Goal: Transaction & Acquisition: Purchase product/service

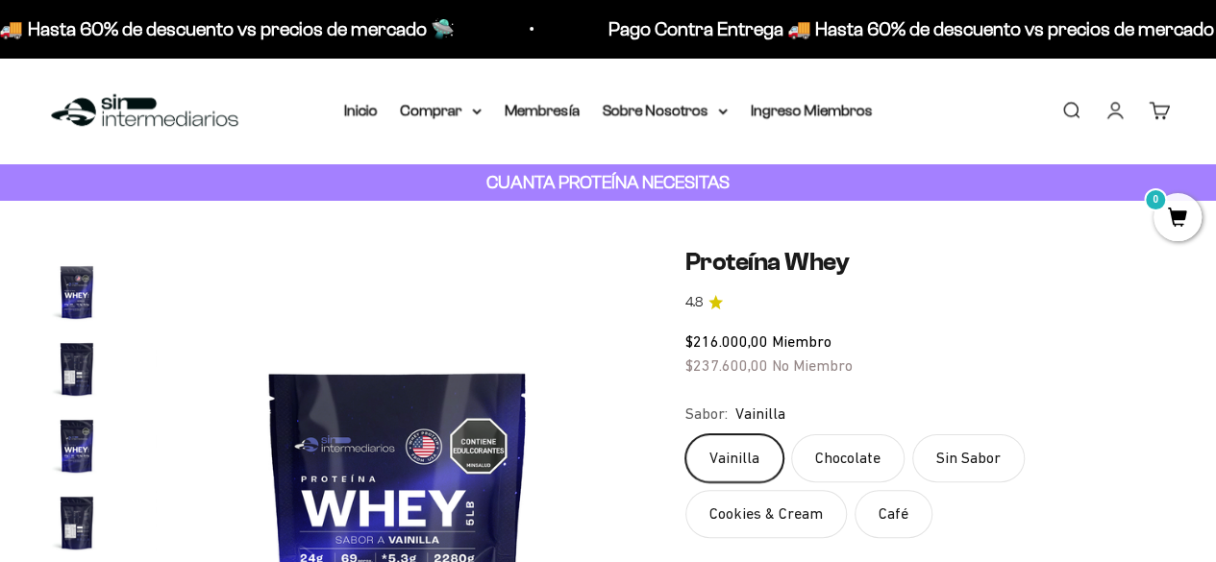
click at [1105, 118] on link "Iniciar sesión" at bounding box center [1115, 110] width 21 height 21
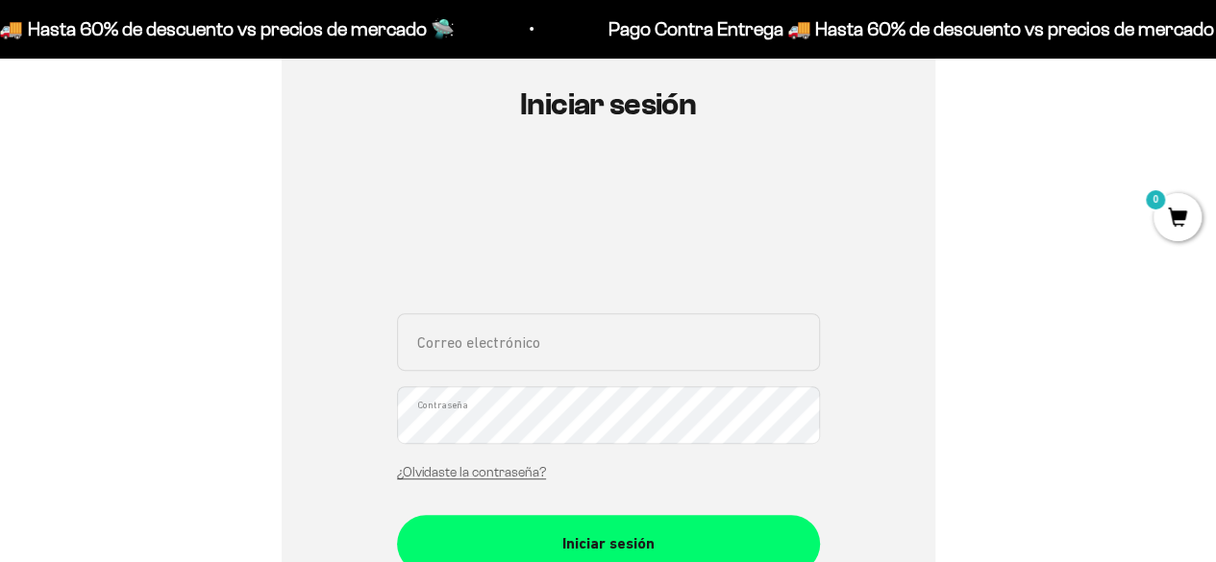
scroll to position [224, 0]
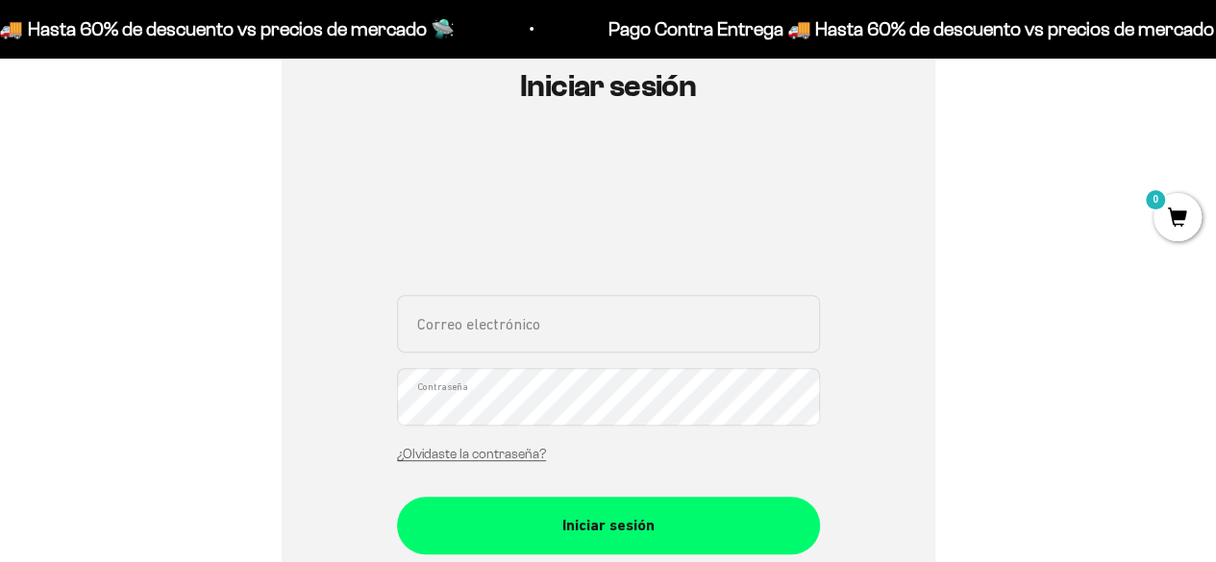
type input "karen.cano07@hotmail.com"
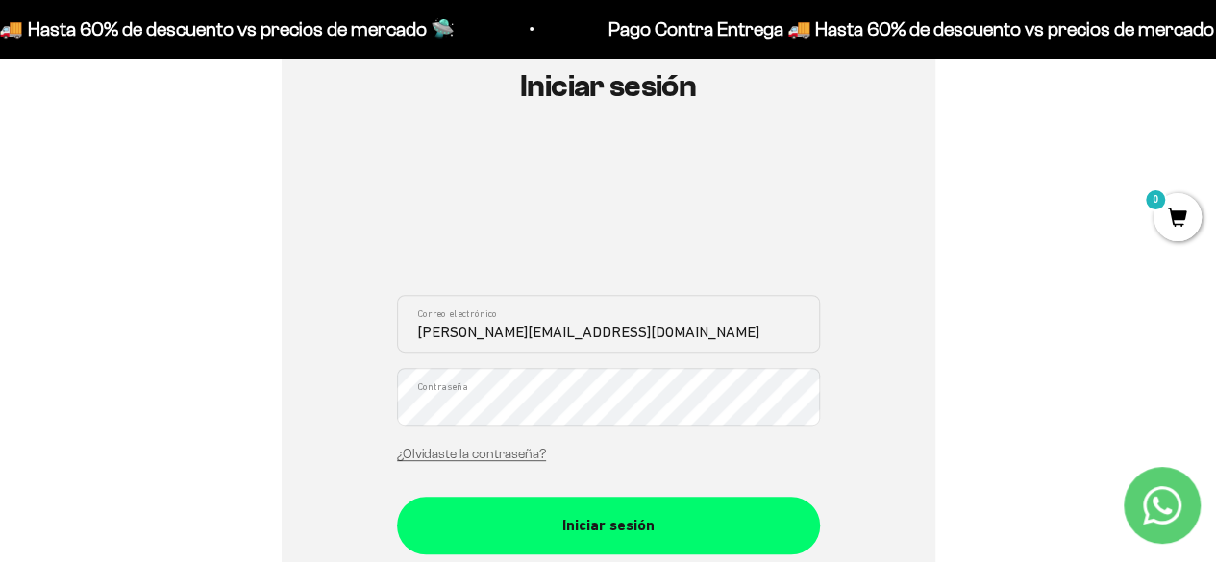
click at [781, 462] on div "karen.cano07@hotmail.com Correo electrónico Contraseña ¿Olvidaste la contraseña?" at bounding box center [608, 384] width 423 height 179
click at [736, 465] on div "karen.cano07@hotmail.com Correo electrónico Contraseña ¿Olvidaste la contraseña?" at bounding box center [608, 384] width 423 height 179
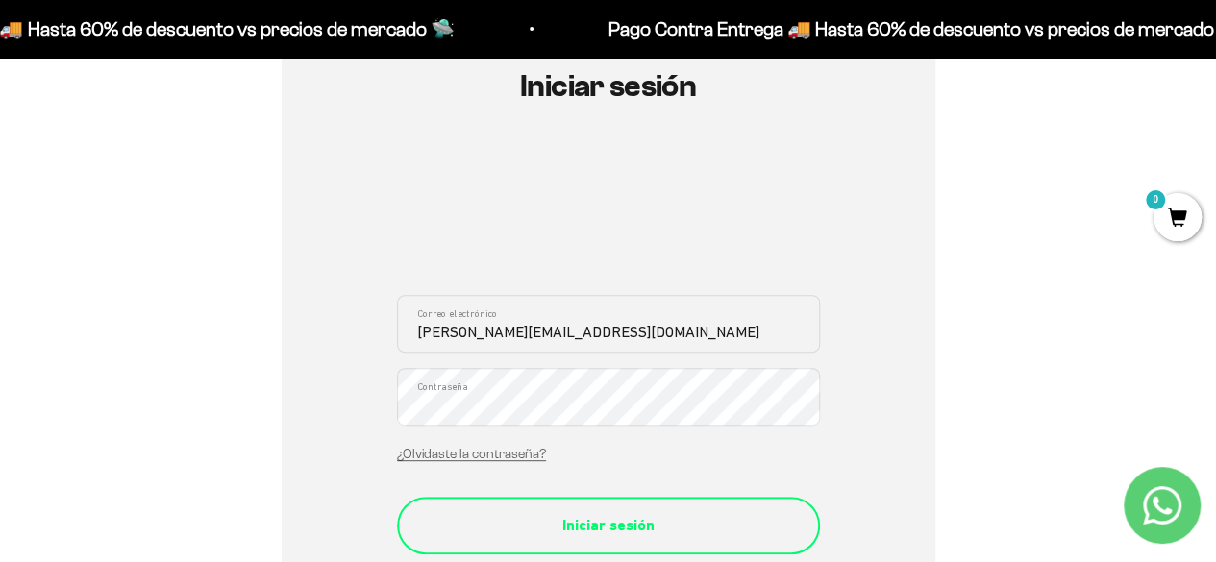
click at [550, 524] on div "Iniciar sesión" at bounding box center [608, 525] width 346 height 25
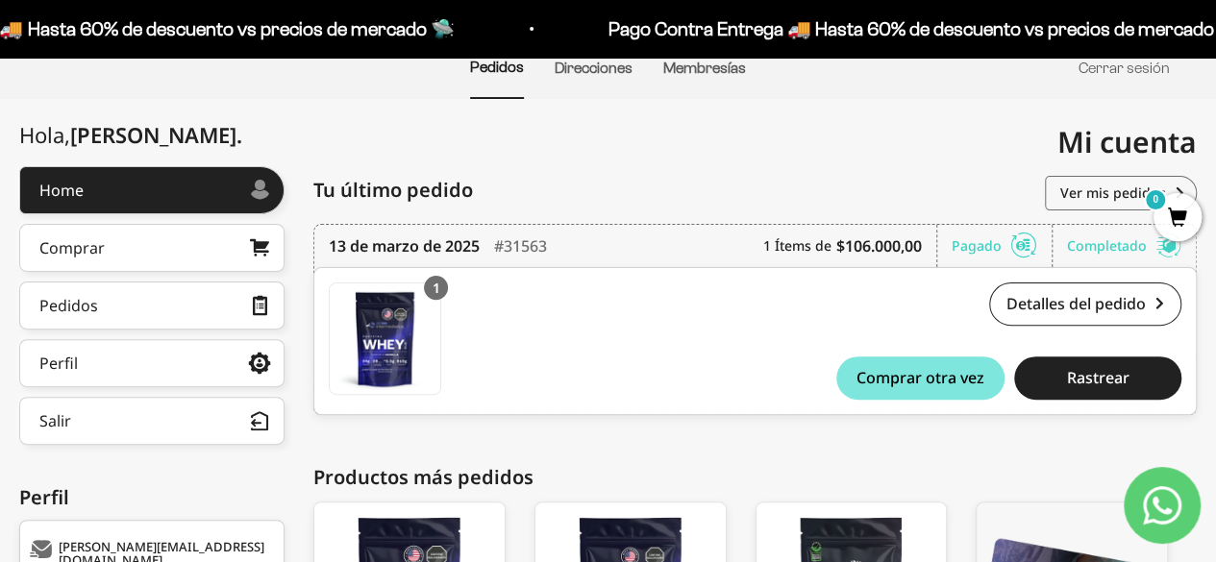
scroll to position [158, 0]
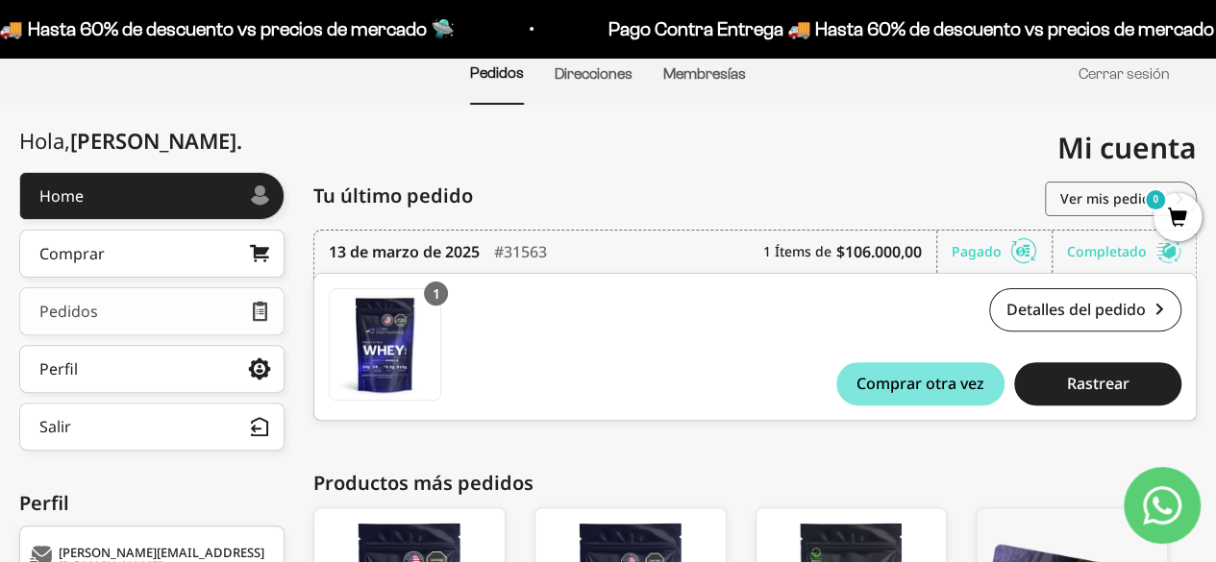
click at [195, 306] on link "Pedidos" at bounding box center [151, 311] width 265 height 48
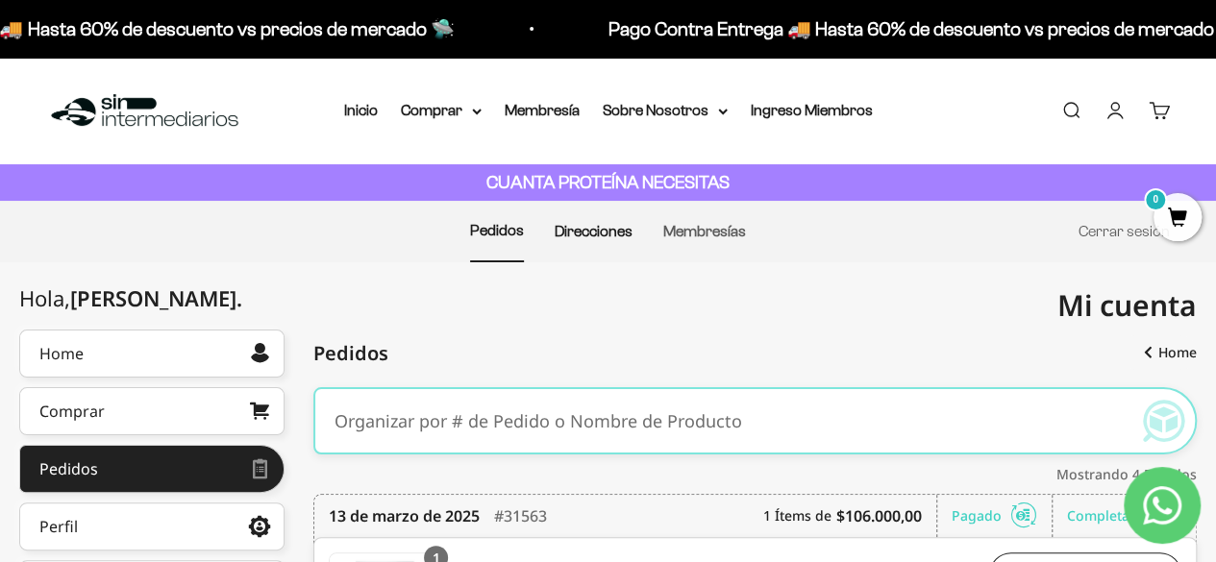
click at [602, 234] on link "Direcciones" at bounding box center [594, 231] width 78 height 16
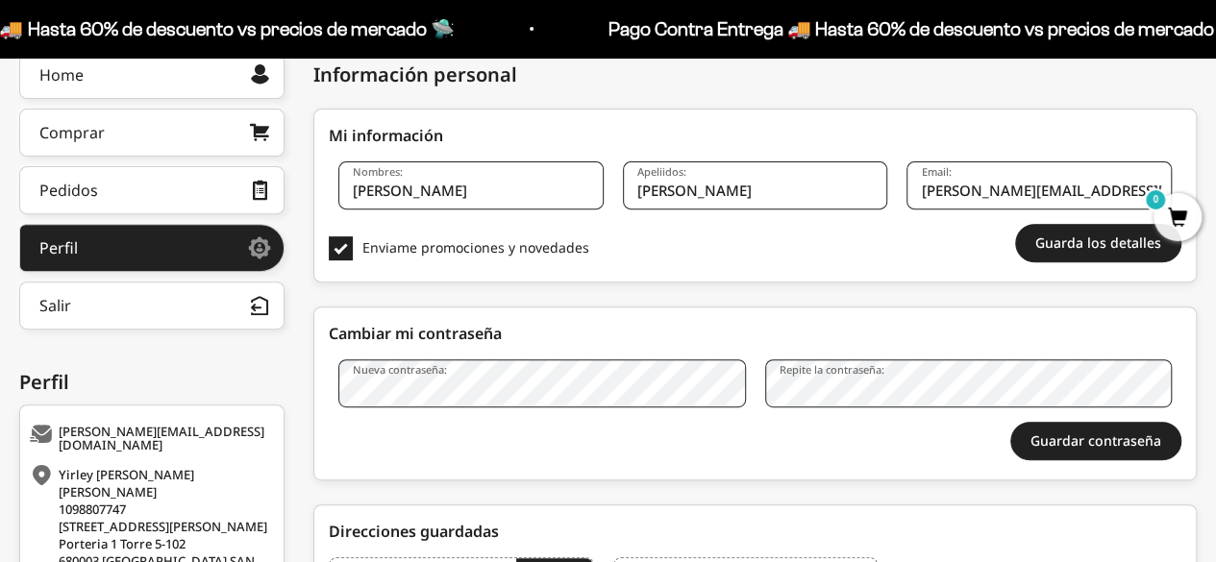
scroll to position [288, 0]
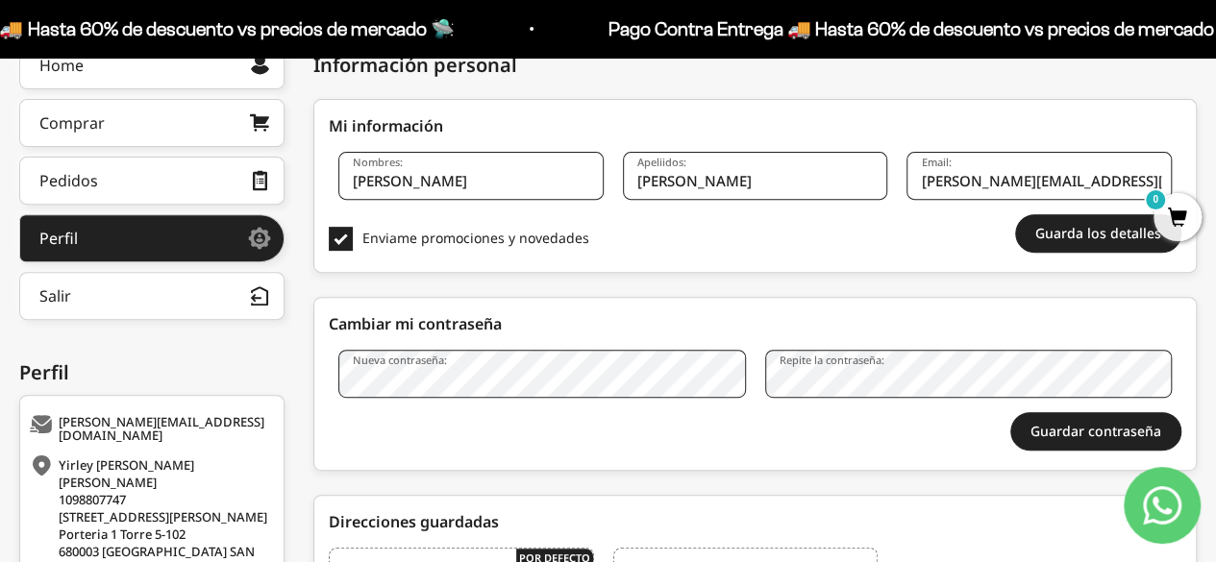
click at [342, 240] on span at bounding box center [341, 239] width 24 height 24
click at [362, 238] on input "Enviame promociones y novedades" at bounding box center [362, 238] width 0 height 0
click at [1030, 244] on button "Guarda los detalles" at bounding box center [1098, 233] width 166 height 38
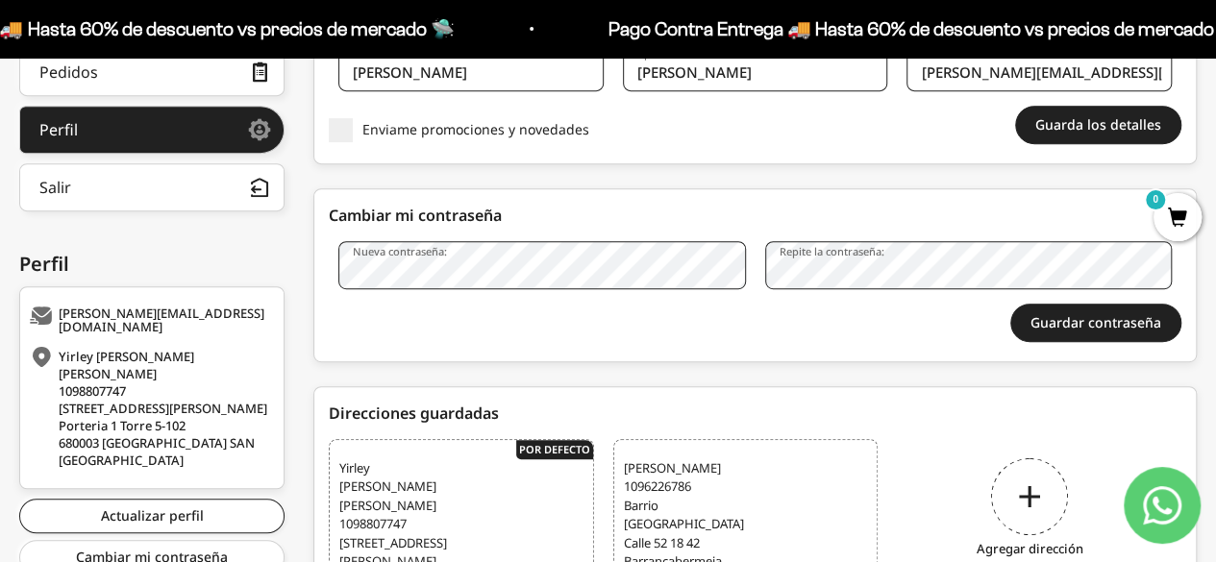
scroll to position [400, 0]
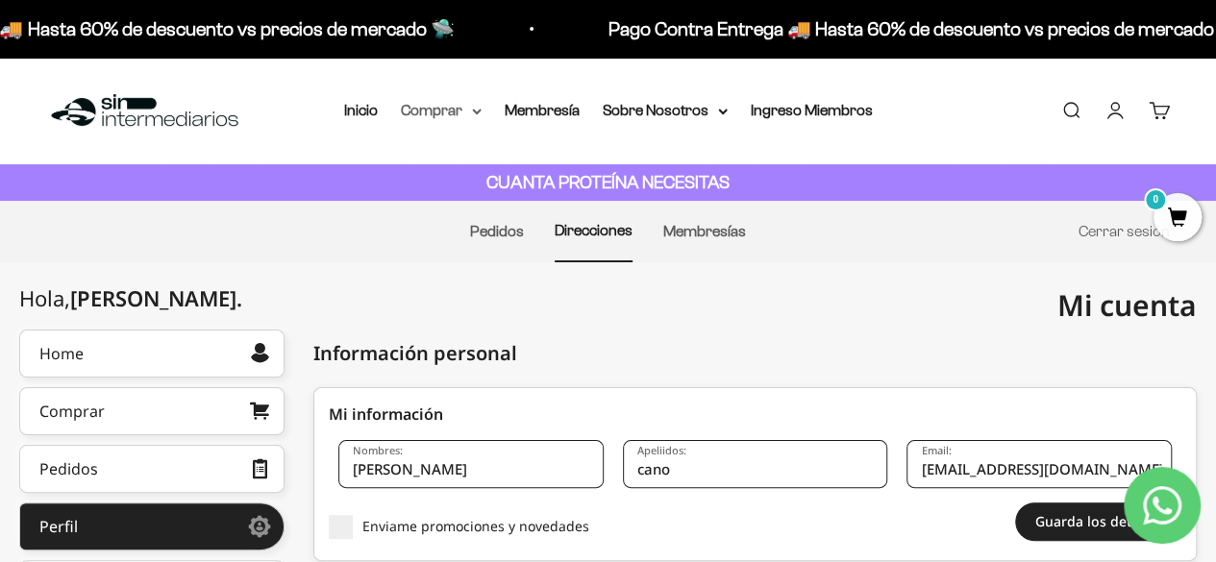
click at [448, 107] on summary "Comprar" at bounding box center [441, 110] width 81 height 25
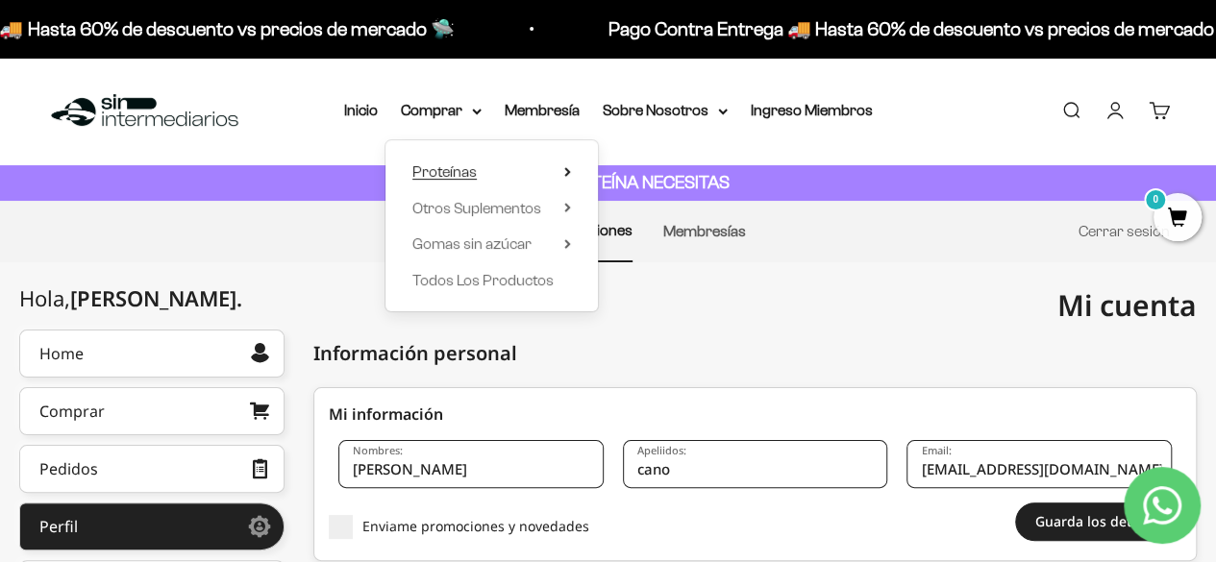
click at [484, 166] on summary "Proteínas" at bounding box center [491, 172] width 159 height 25
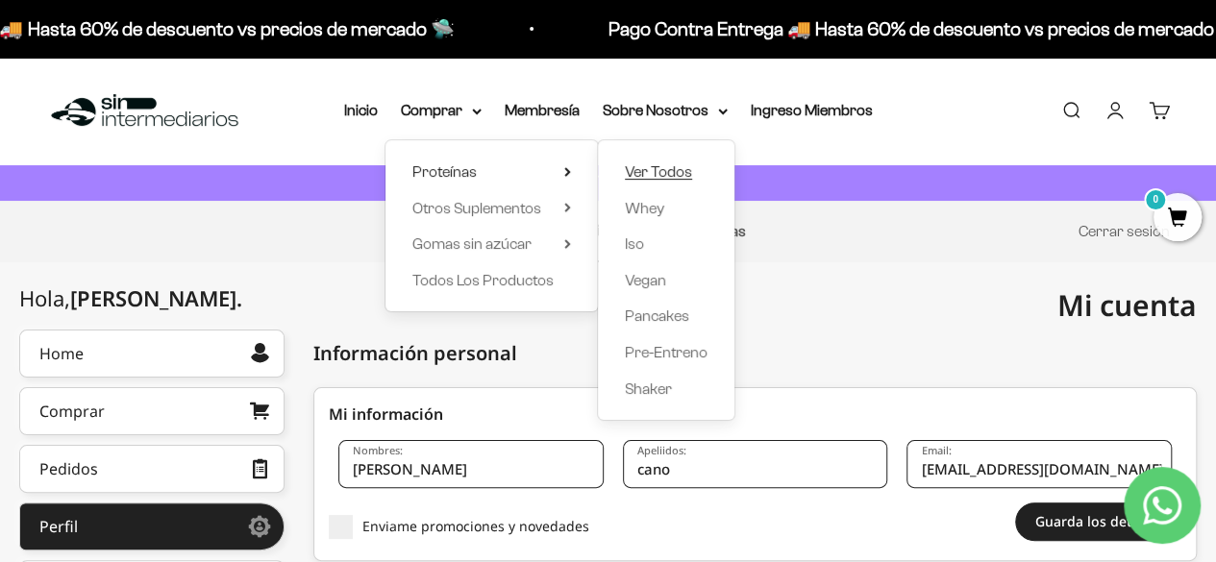
click at [682, 161] on span "Ver Todos" at bounding box center [658, 172] width 67 height 25
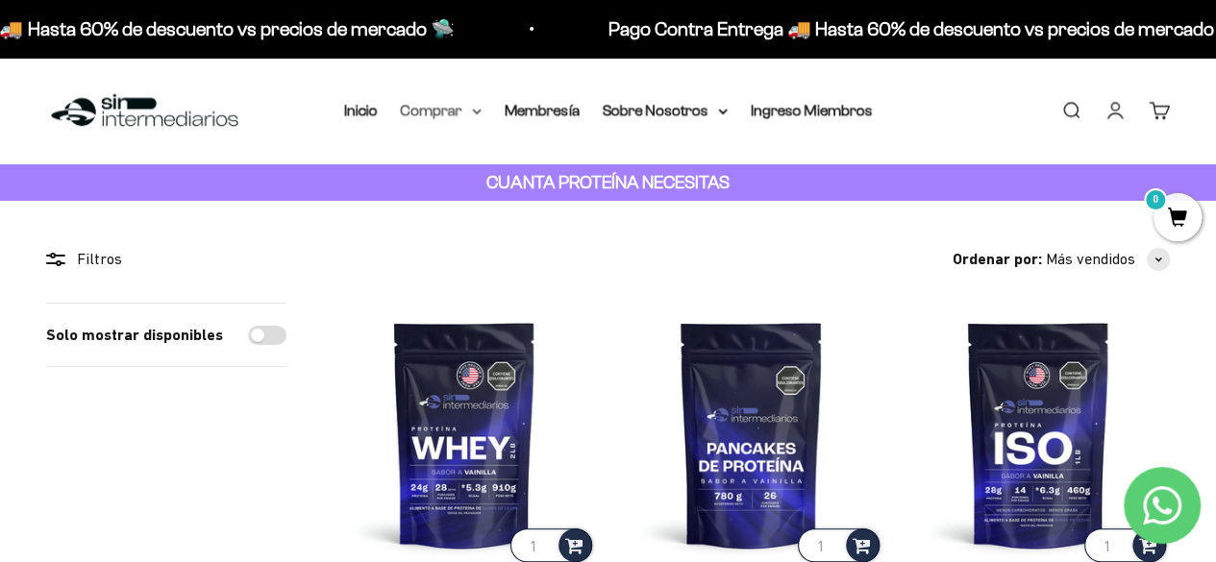
click at [479, 110] on icon at bounding box center [477, 112] width 10 height 7
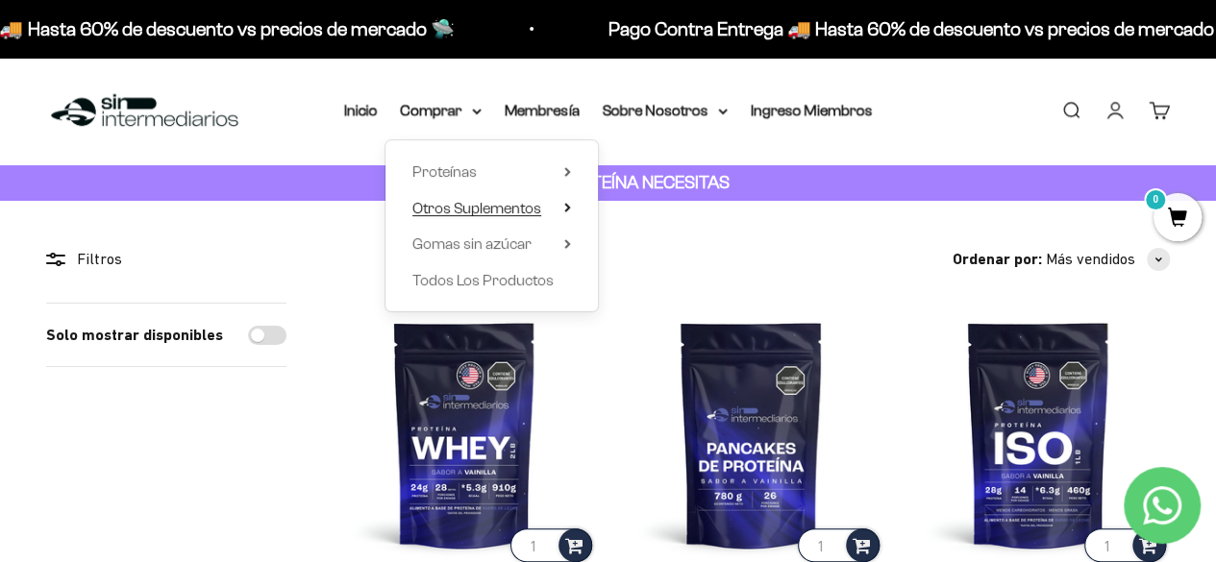
click at [568, 211] on icon at bounding box center [567, 208] width 7 height 10
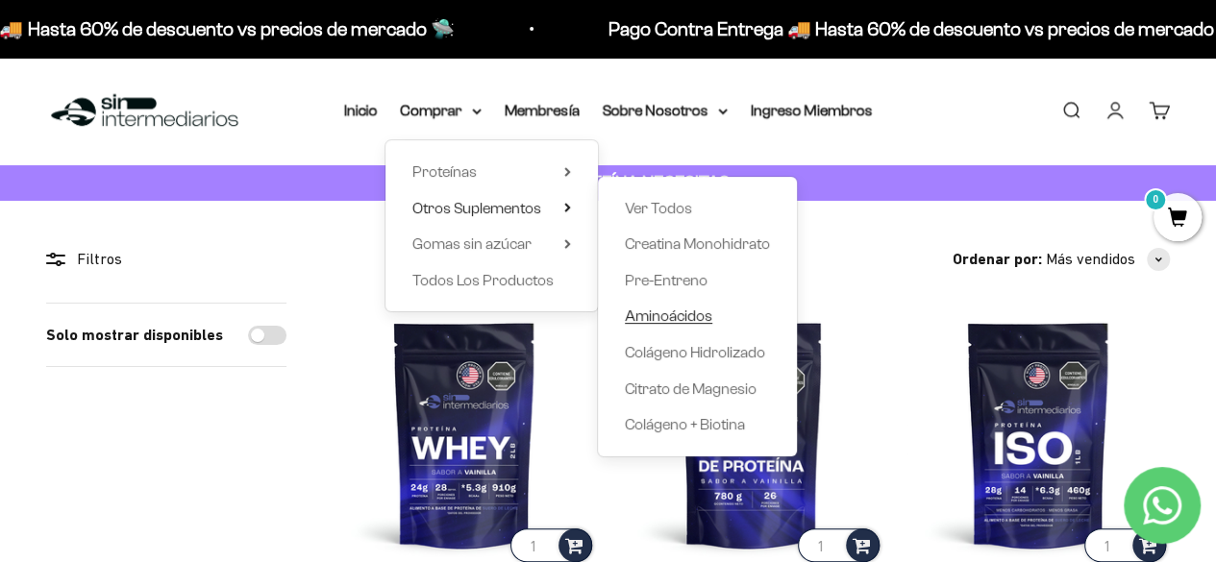
click at [686, 316] on span "Aminoácidos" at bounding box center [668, 316] width 87 height 16
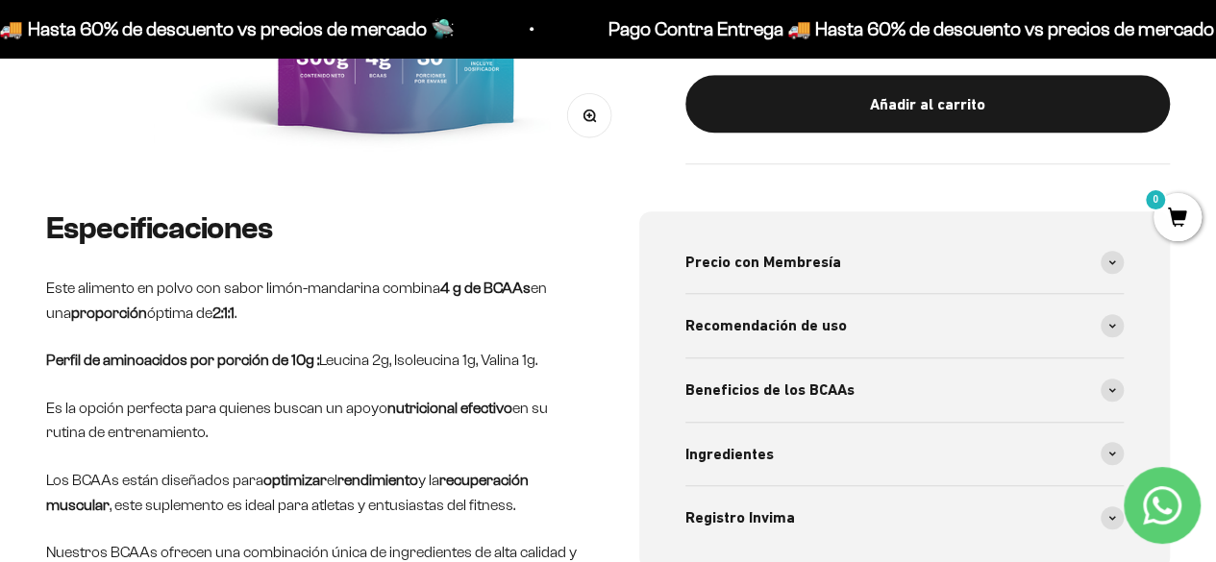
scroll to position [560, 0]
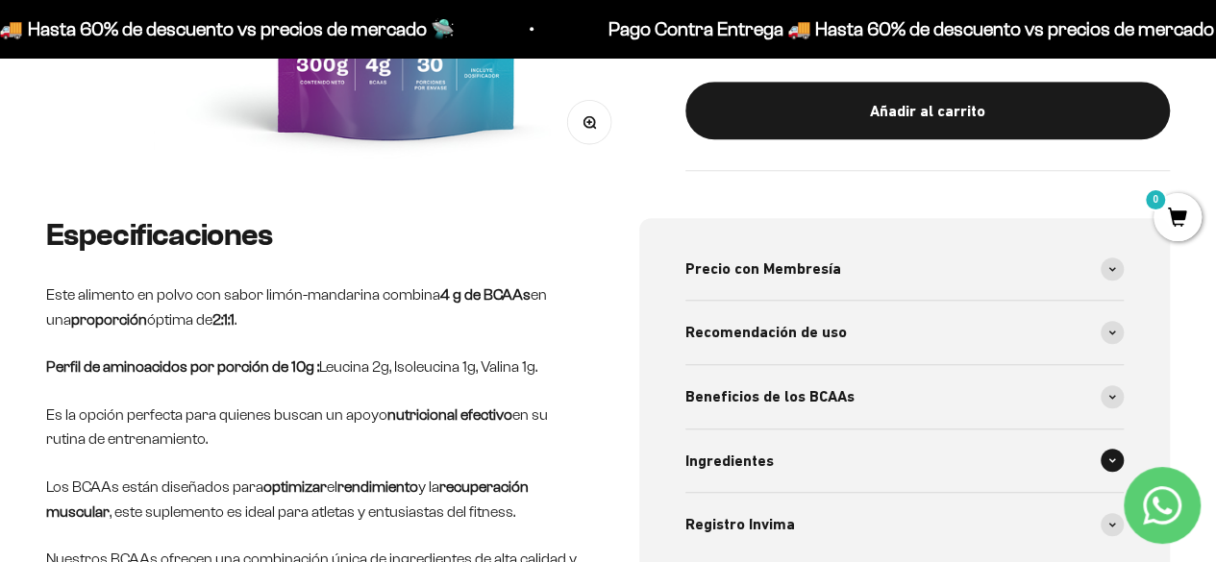
click at [856, 470] on div "Ingredientes" at bounding box center [904, 461] width 439 height 63
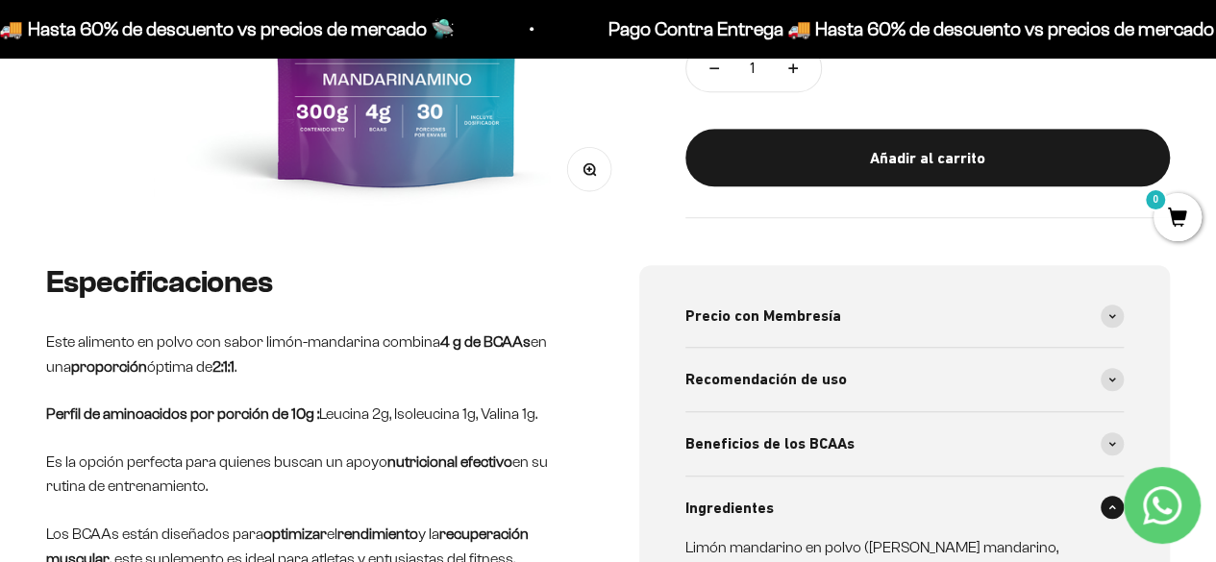
scroll to position [512, 0]
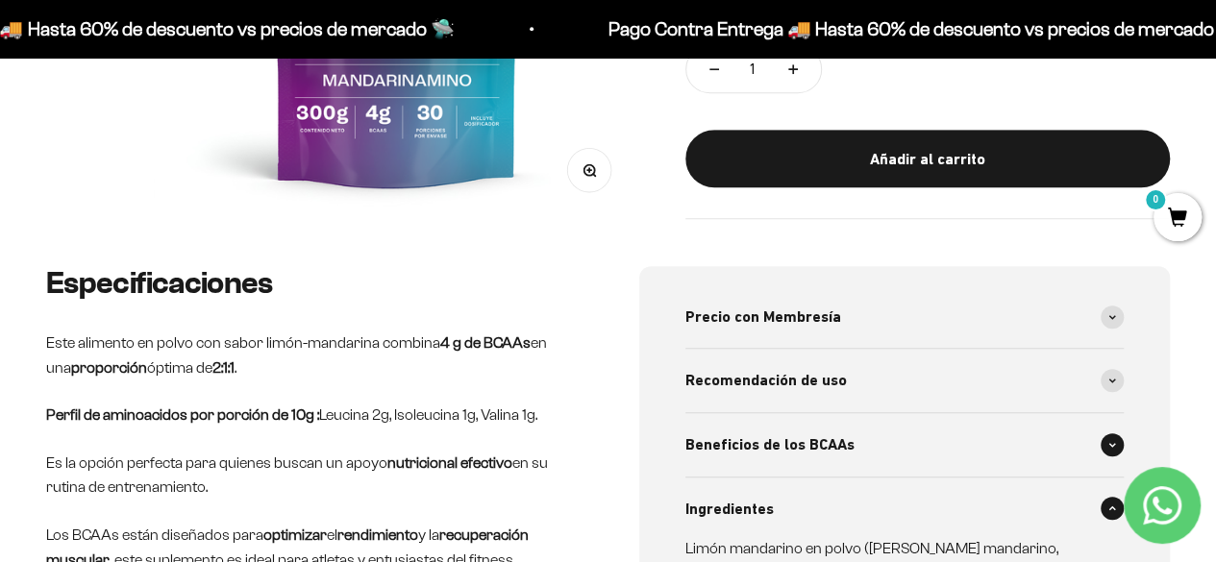
click at [859, 443] on div "Beneficios de los BCAAs" at bounding box center [904, 444] width 439 height 63
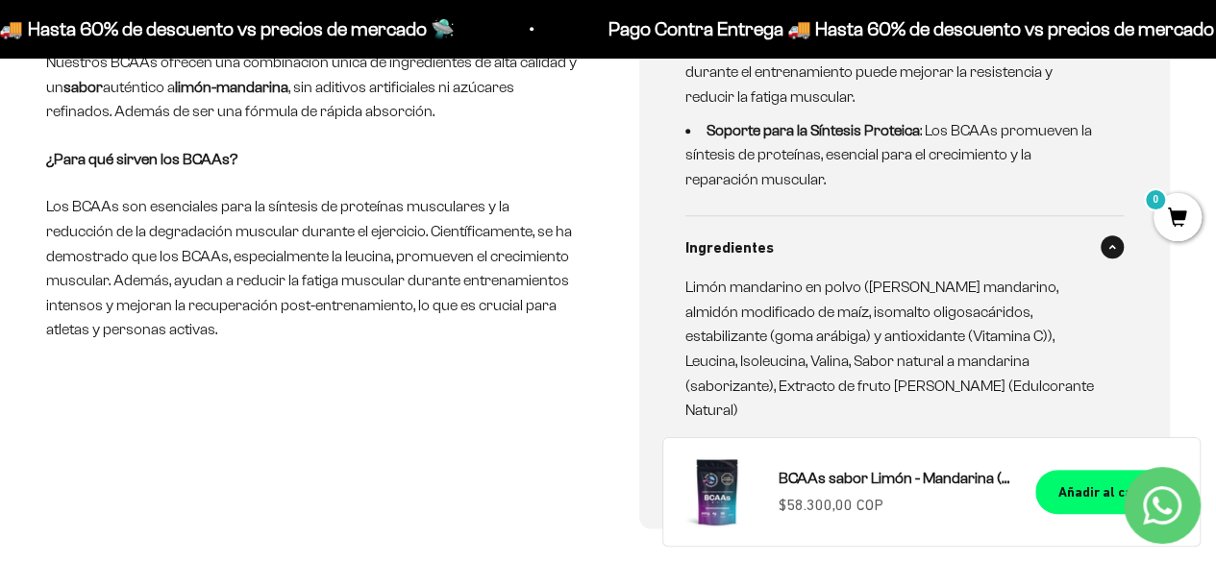
scroll to position [0, 0]
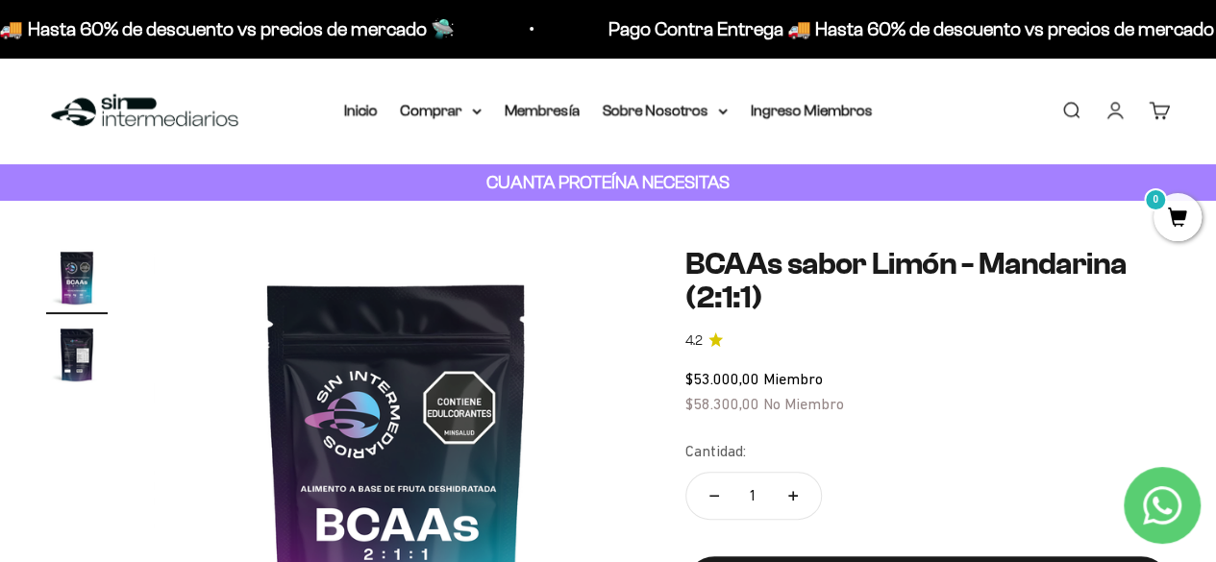
click at [67, 341] on img "Ir al artículo 2" at bounding box center [77, 355] width 62 height 62
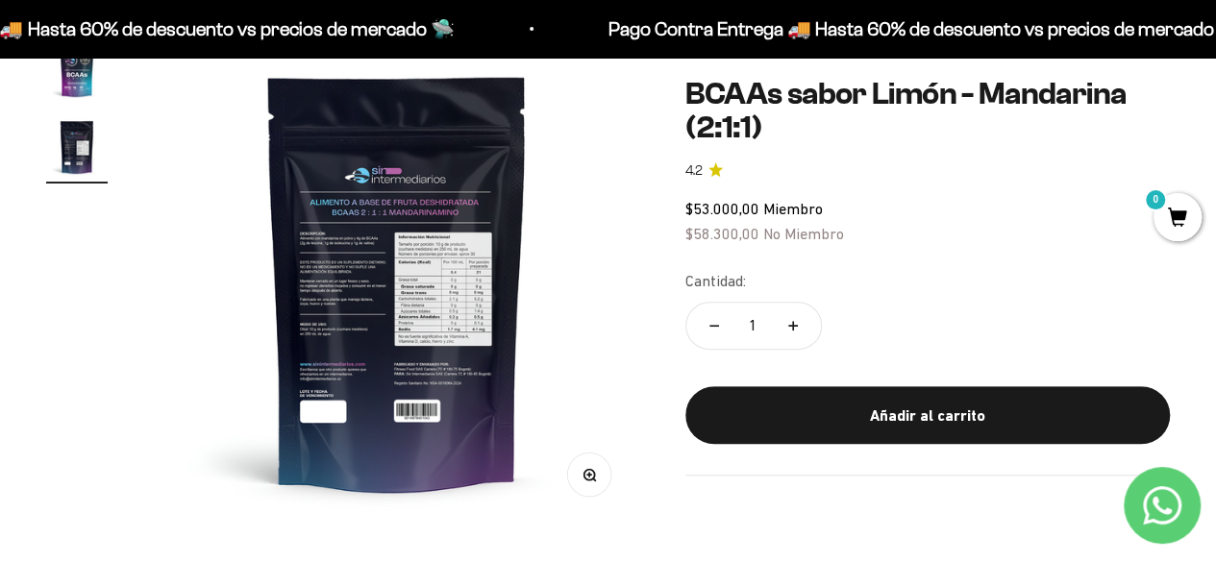
scroll to position [224, 0]
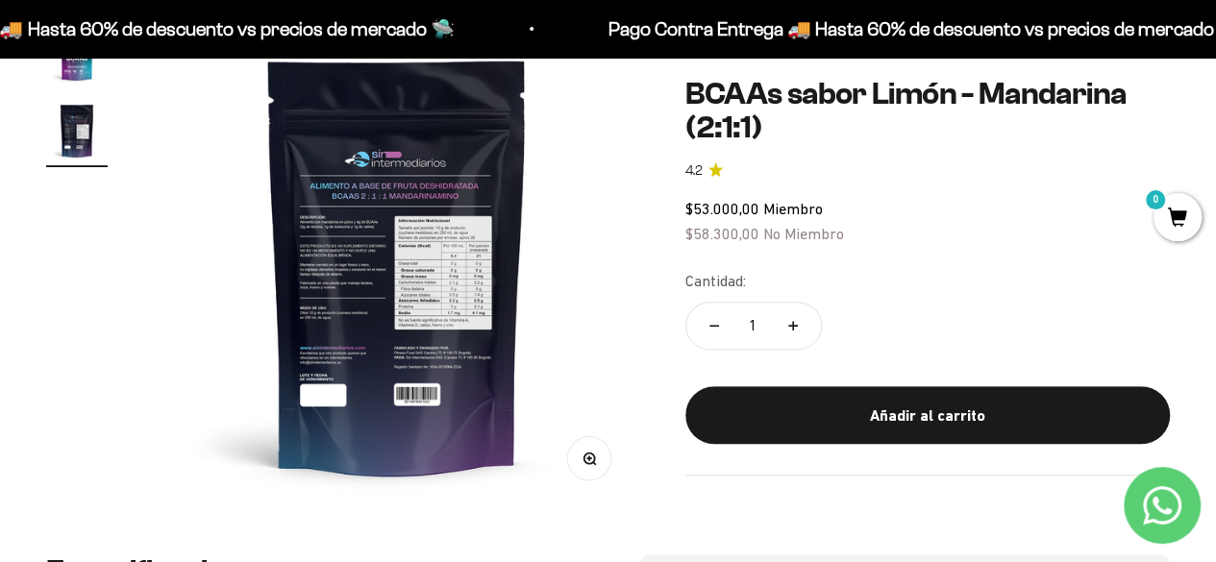
click at [434, 310] on img at bounding box center [397, 265] width 485 height 485
click at [597, 455] on button "Zoom" at bounding box center [588, 457] width 43 height 43
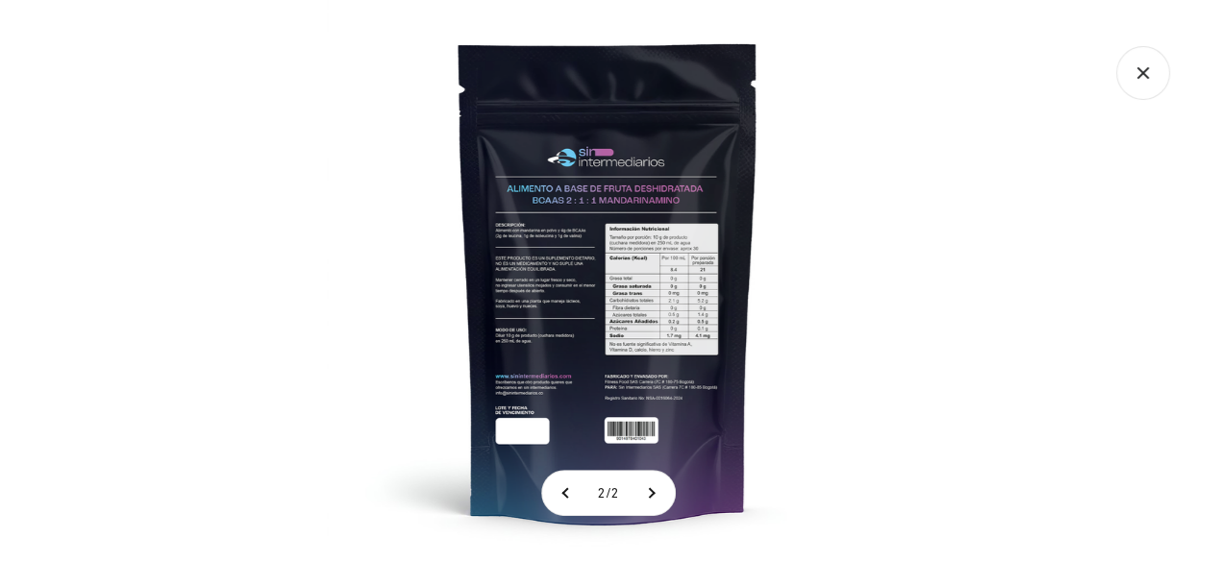
click at [644, 317] on img at bounding box center [608, 281] width 562 height 562
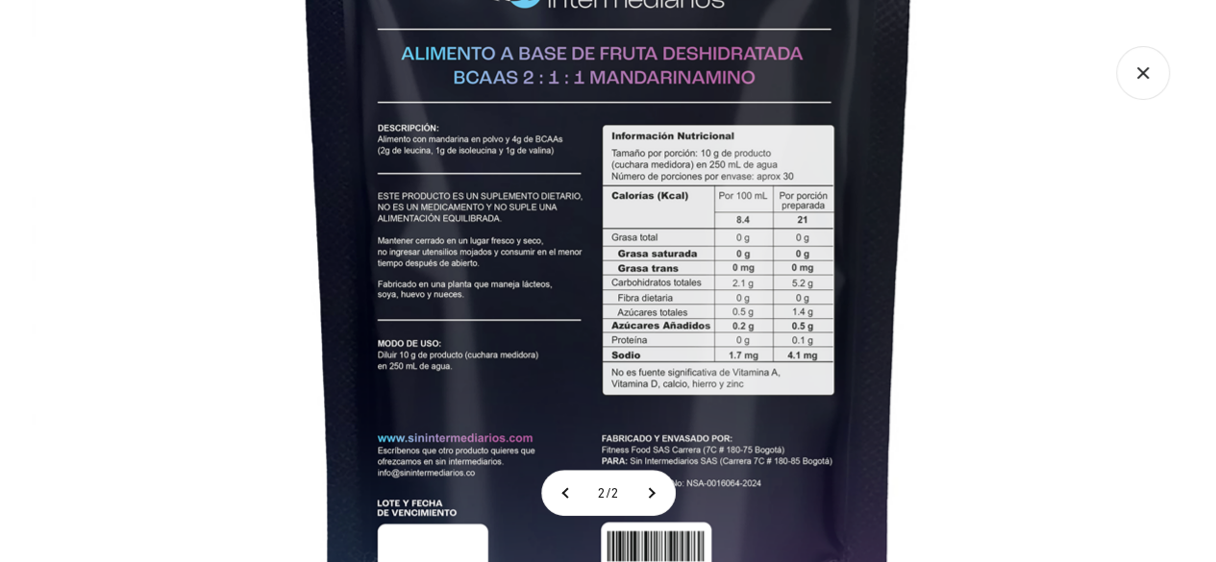
click at [911, 220] on img at bounding box center [609, 243] width 1154 height 1154
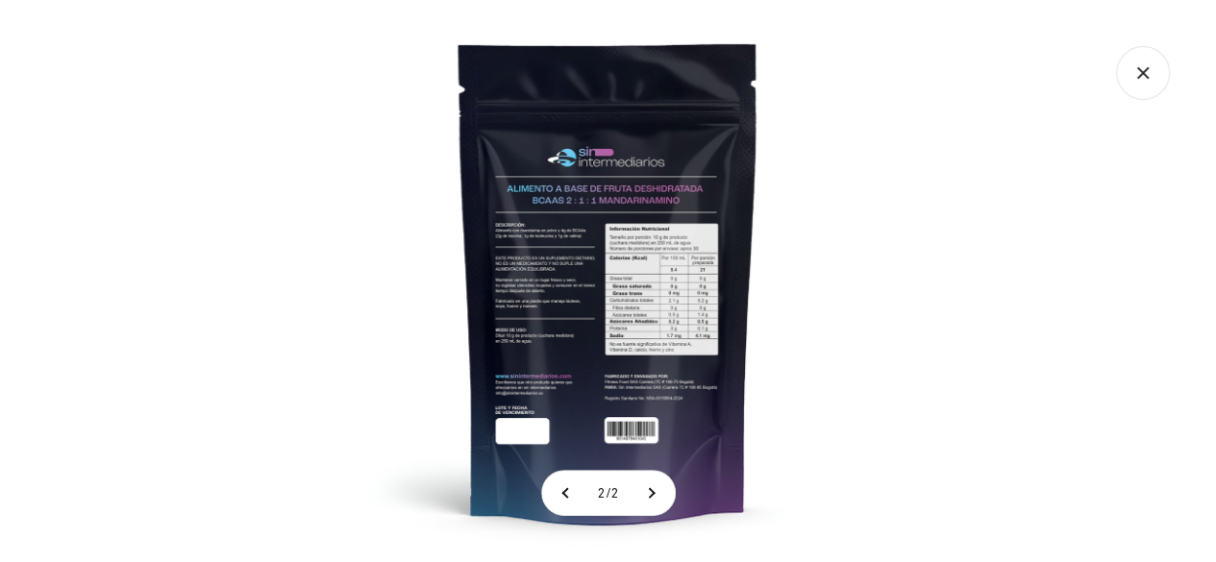
click at [1169, 78] on icon "Cerrar galería" at bounding box center [1143, 73] width 53 height 53
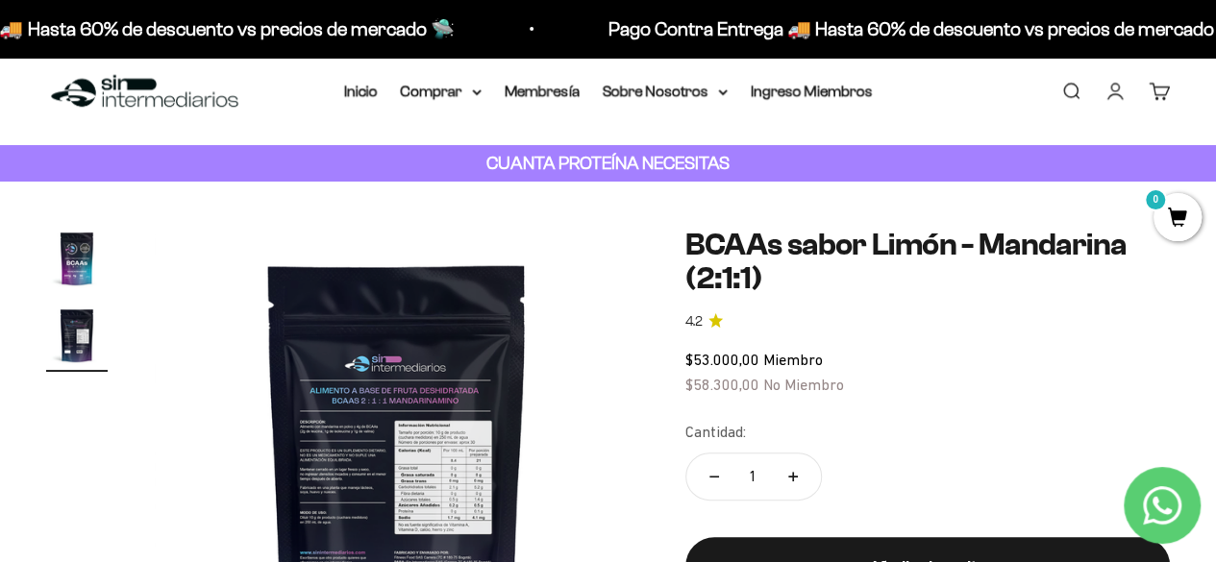
scroll to position [0, 0]
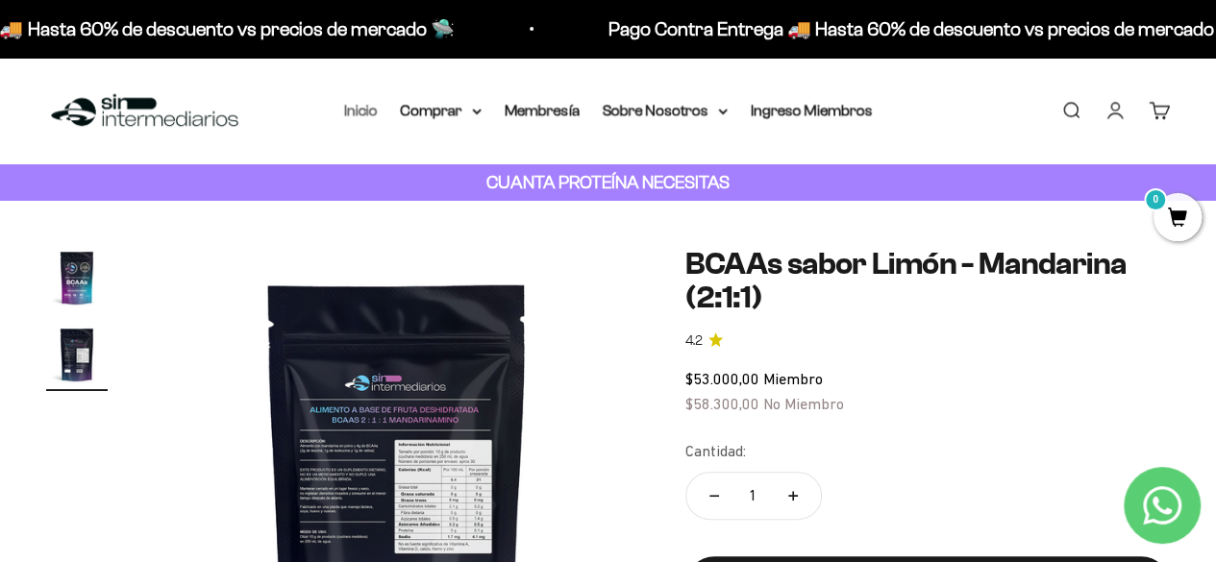
click at [363, 107] on link "Inicio" at bounding box center [361, 110] width 34 height 16
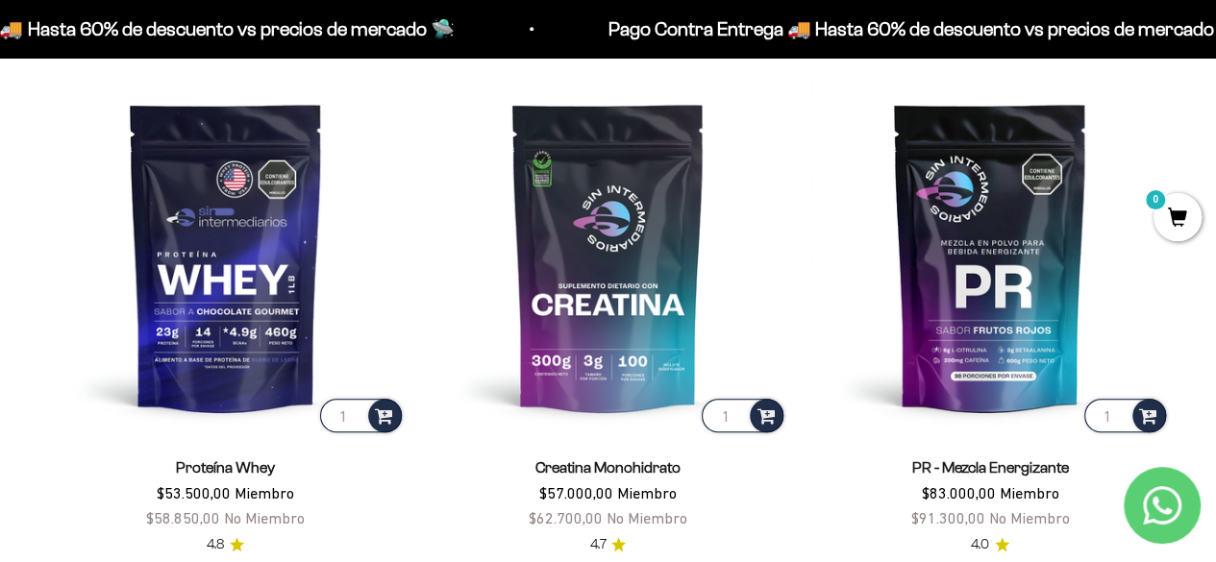
scroll to position [688, 0]
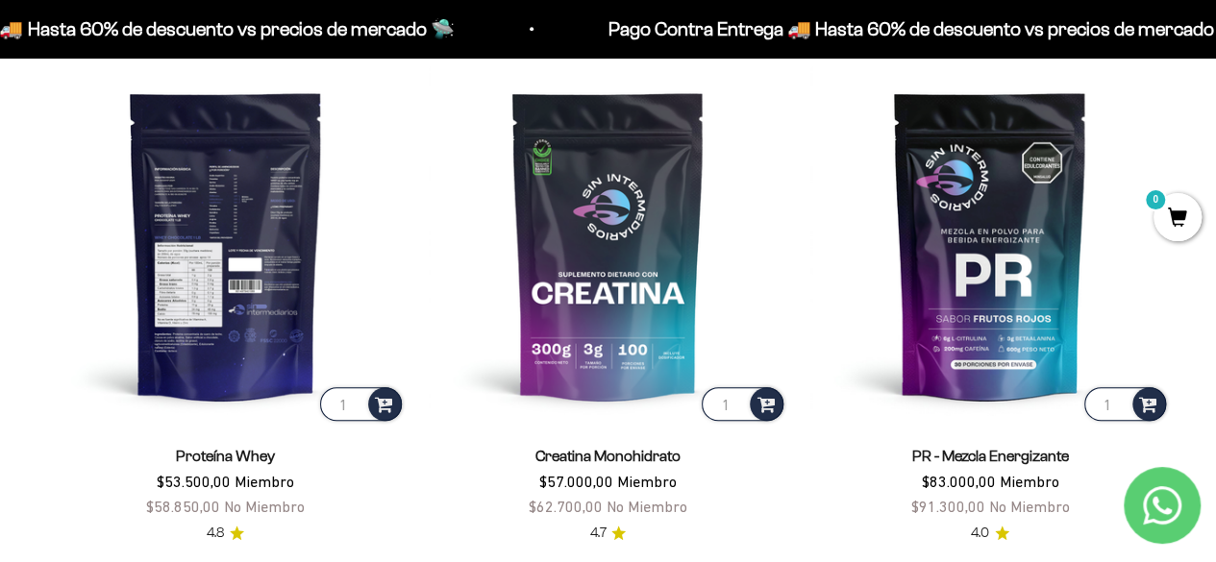
click at [231, 281] on img at bounding box center [226, 245] width 360 height 360
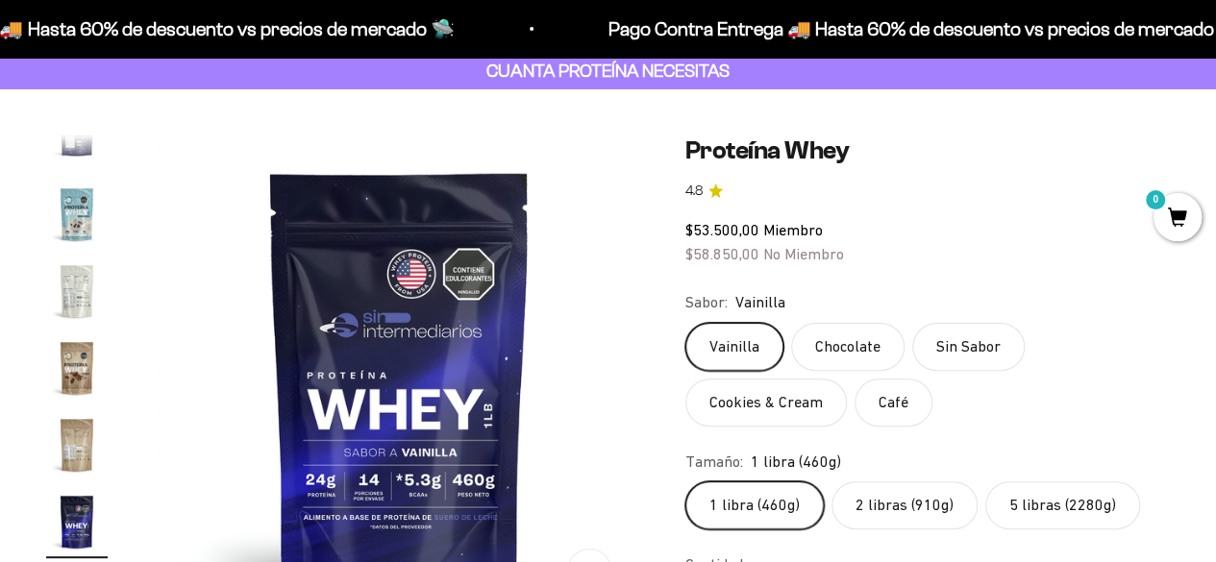
scroll to position [160, 0]
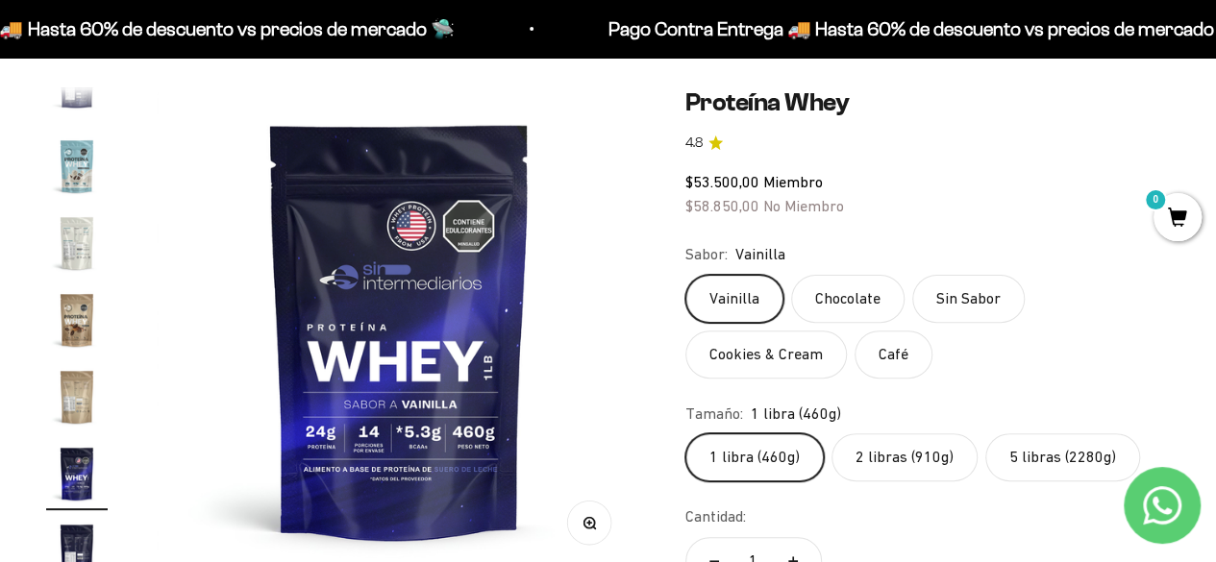
click at [882, 462] on label "2 libras (910g)" at bounding box center [905, 458] width 146 height 48
click at [685, 434] on input "2 libras (910g)" at bounding box center [684, 433] width 1 height 1
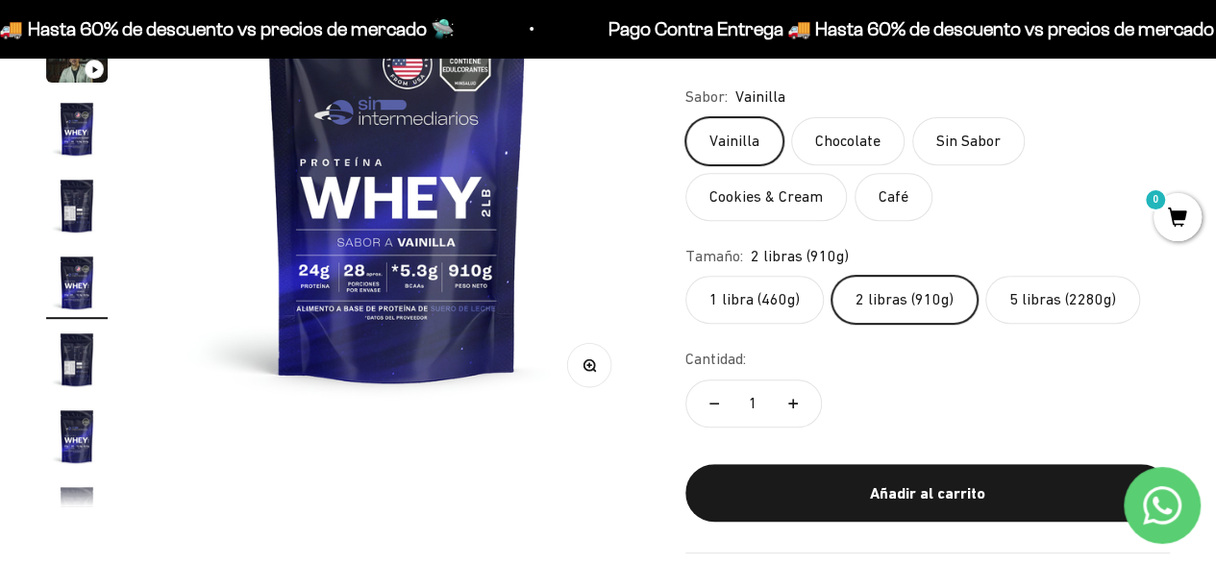
scroll to position [352, 0]
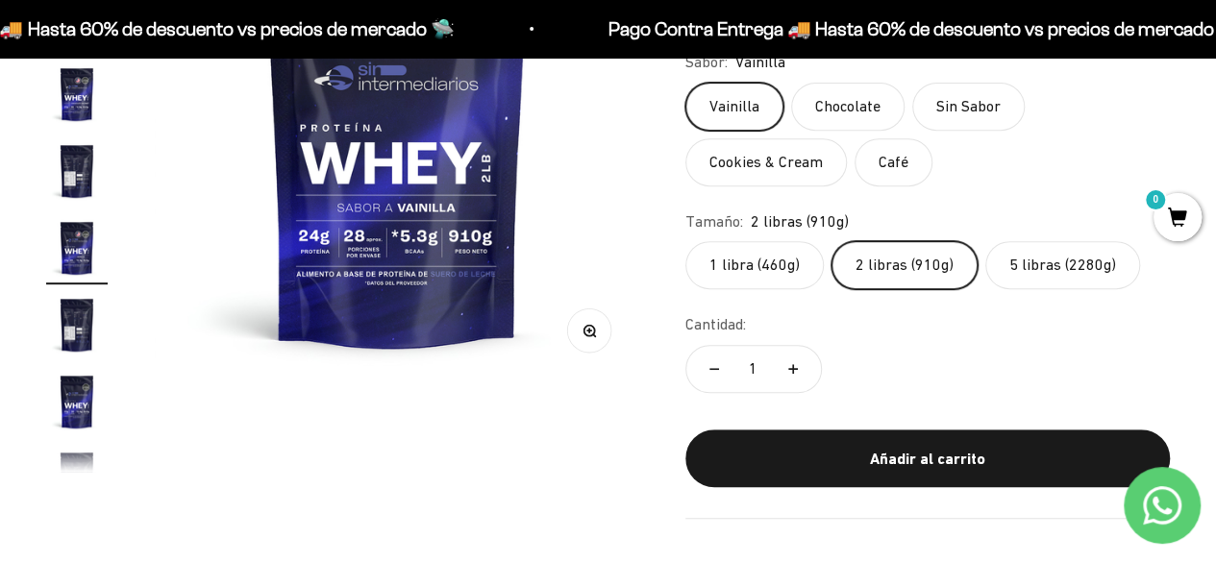
click at [793, 366] on icon "Aumentar cantidad" at bounding box center [793, 369] width 0 height 10
type input "4"
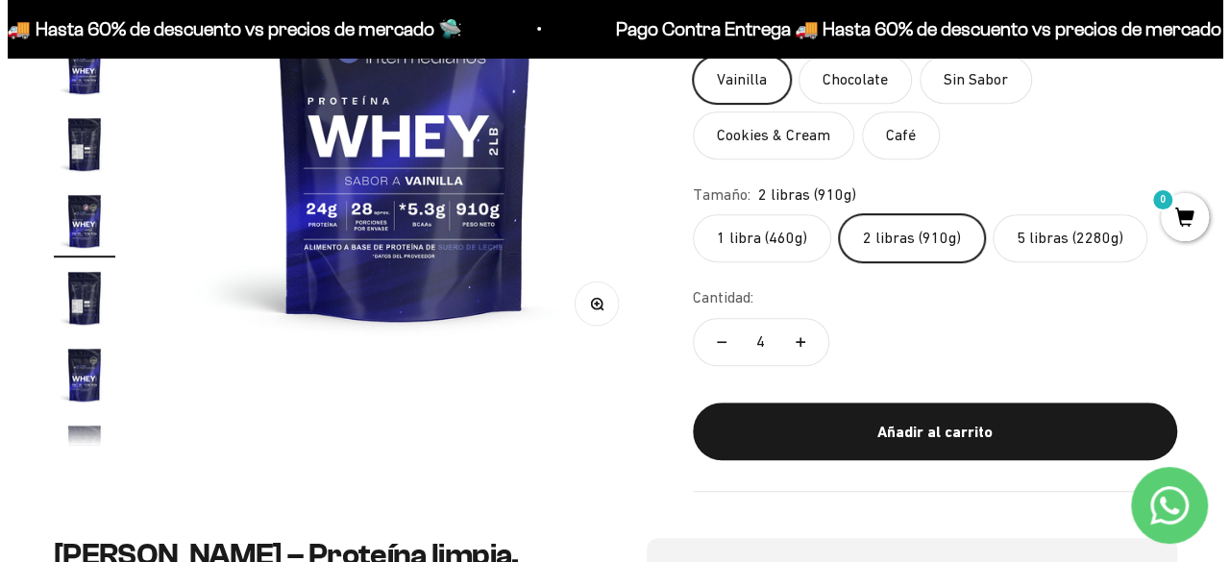
scroll to position [385, 0]
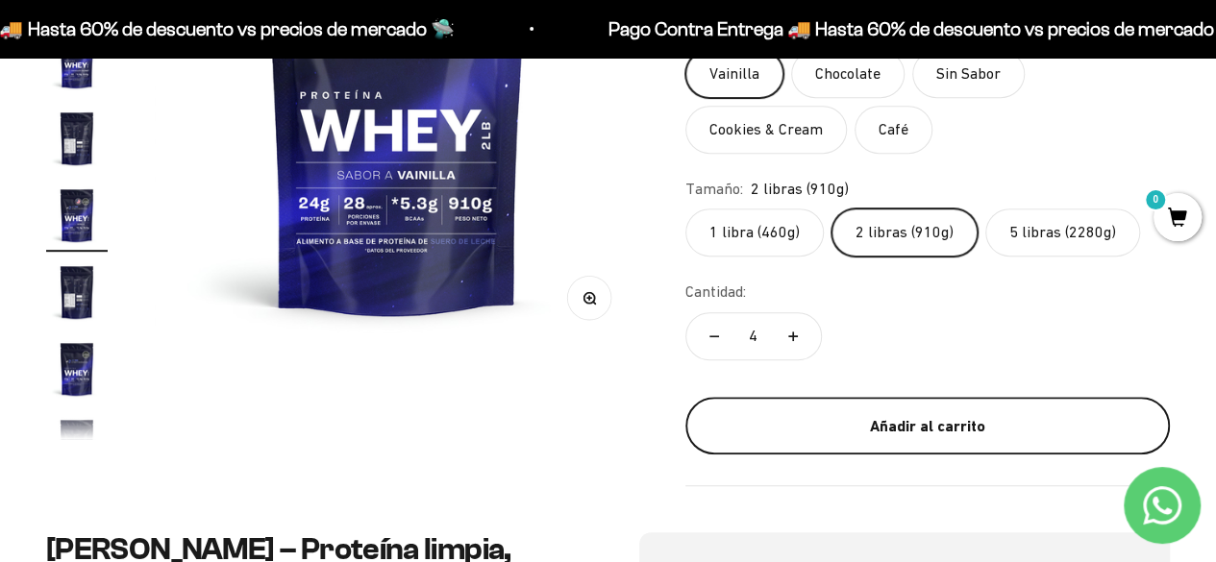
click at [863, 428] on div "Añadir al carrito" at bounding box center [928, 426] width 408 height 25
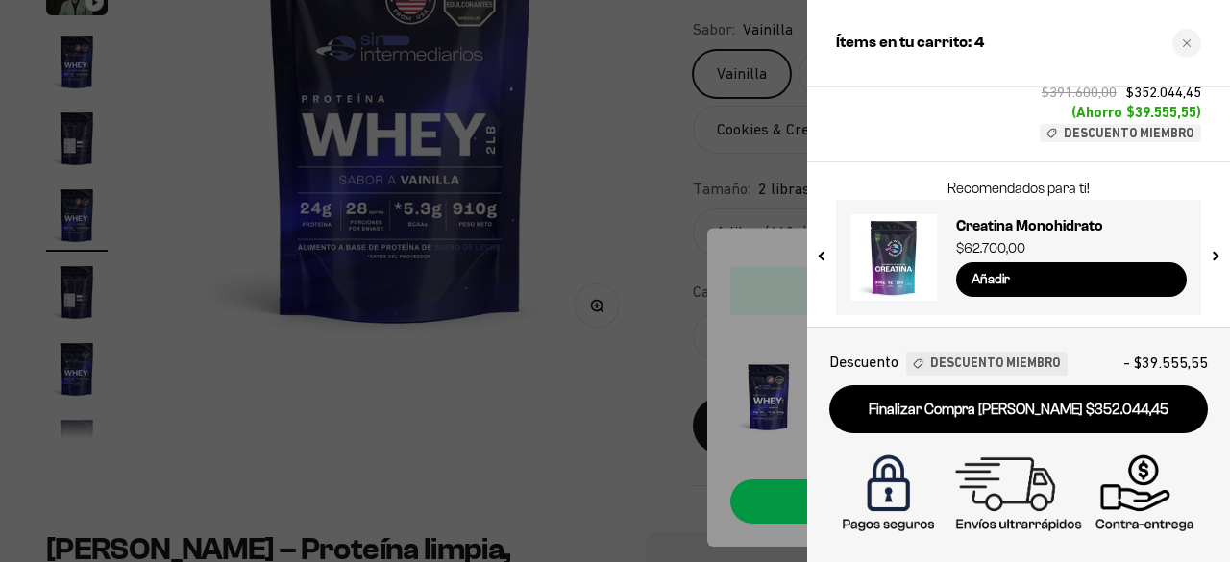
scroll to position [221, 0]
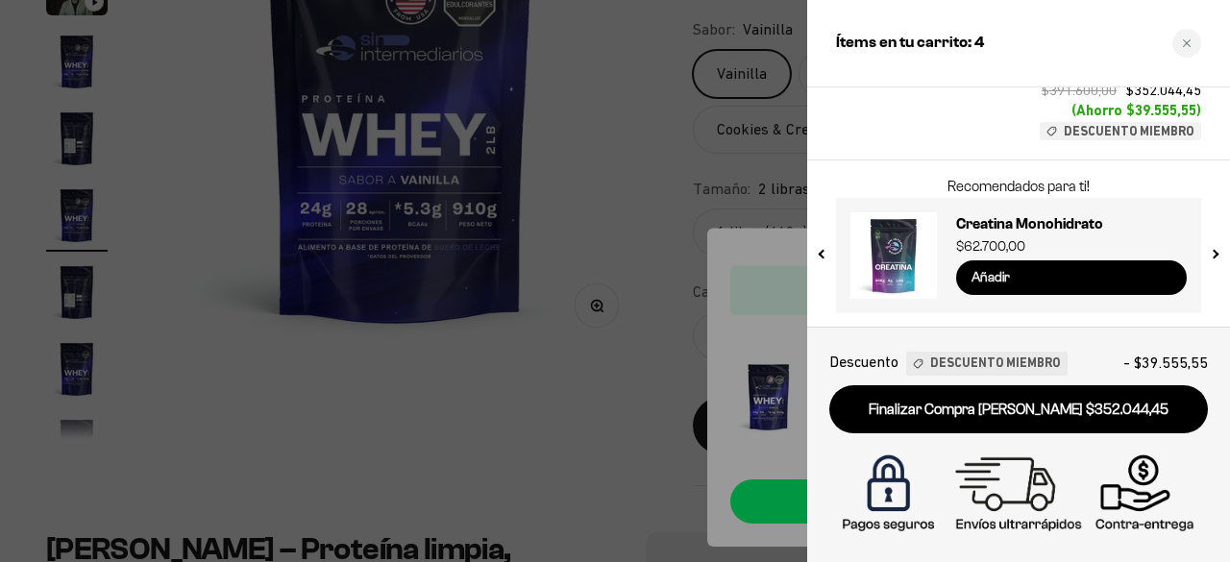
click at [1058, 271] on input "Añadir" at bounding box center [1071, 278] width 231 height 35
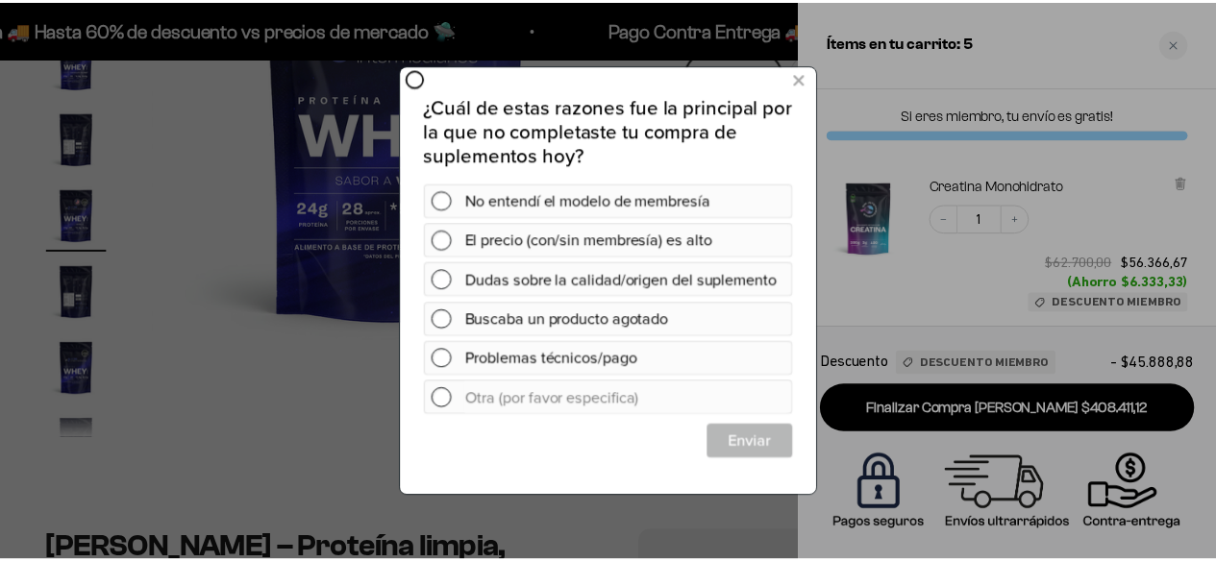
scroll to position [0, 0]
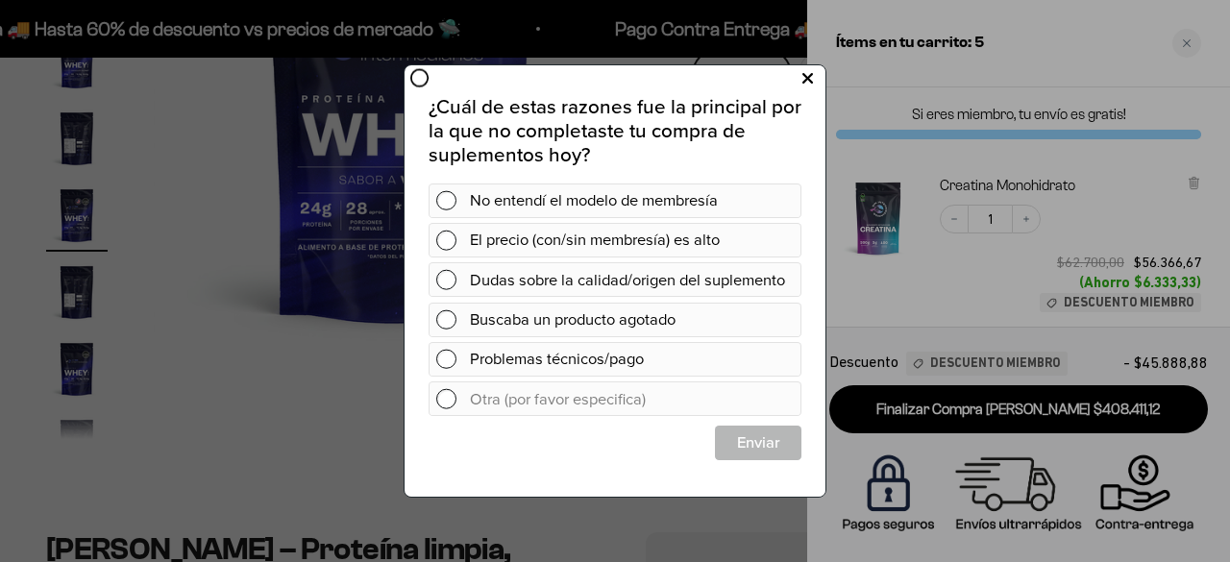
click at [812, 82] on icon at bounding box center [808, 78] width 11 height 26
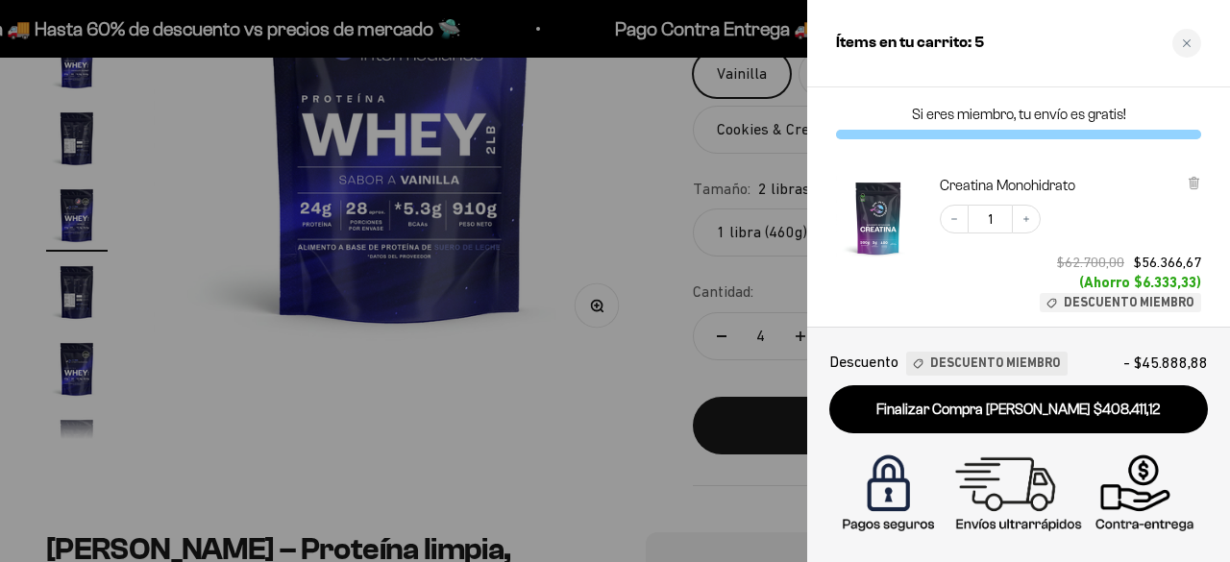
click at [665, 259] on div at bounding box center [615, 281] width 1230 height 562
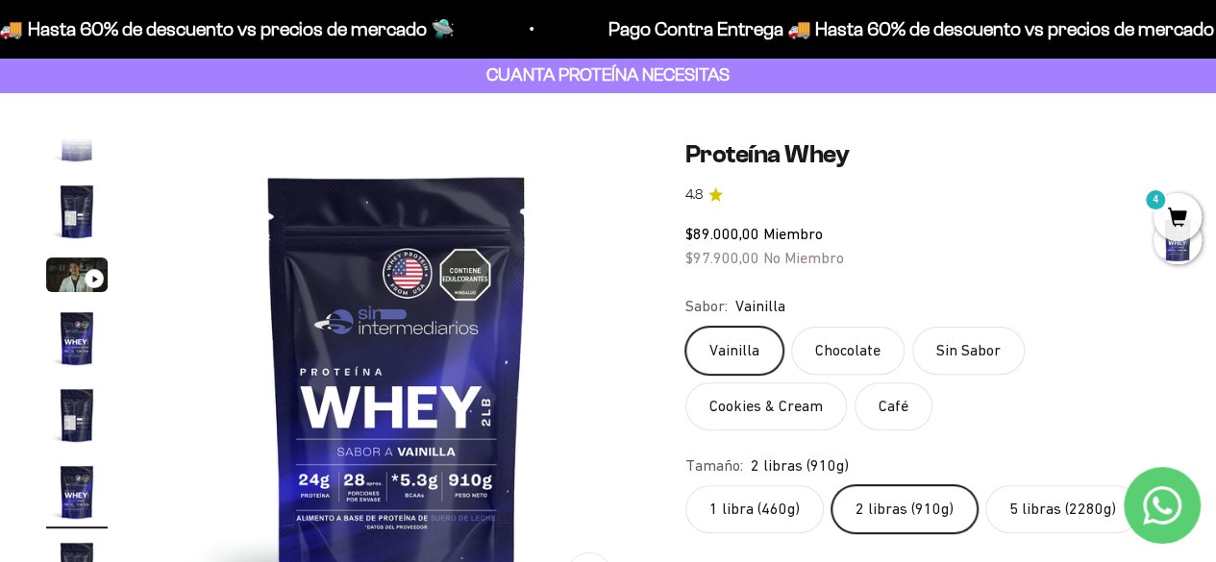
scroll to position [112, 0]
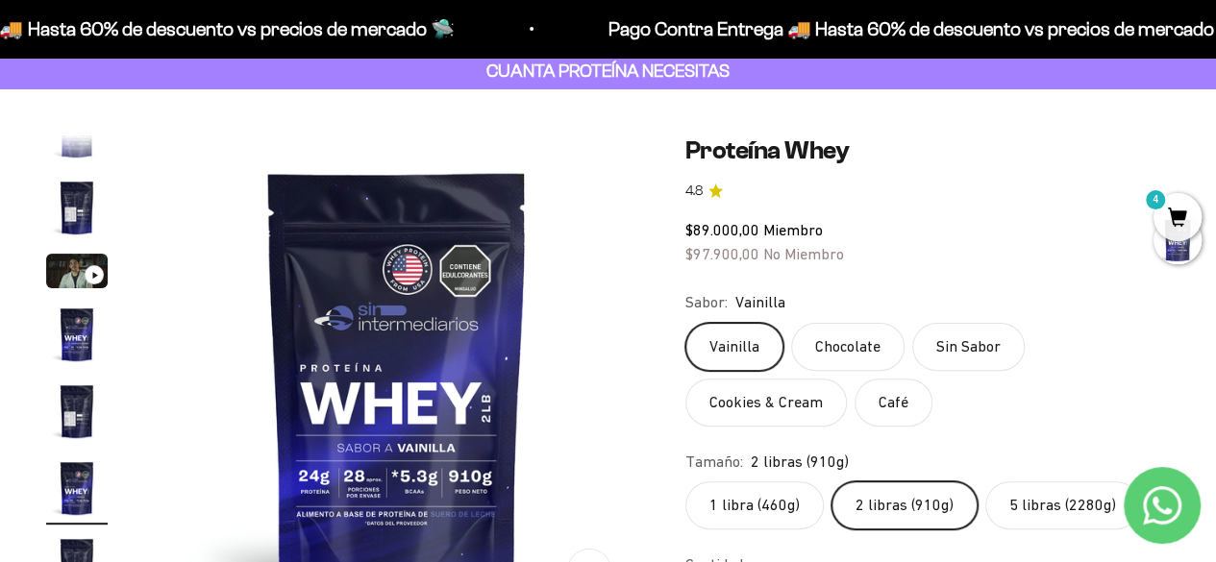
click at [1182, 217] on span "4" at bounding box center [1178, 217] width 48 height 48
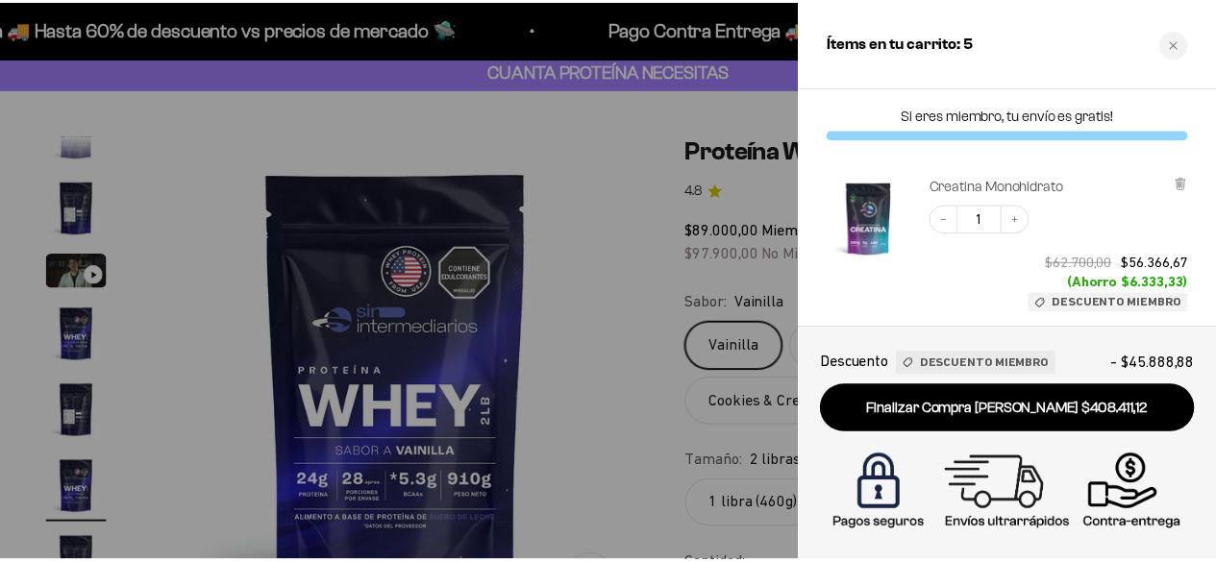
scroll to position [396, 0]
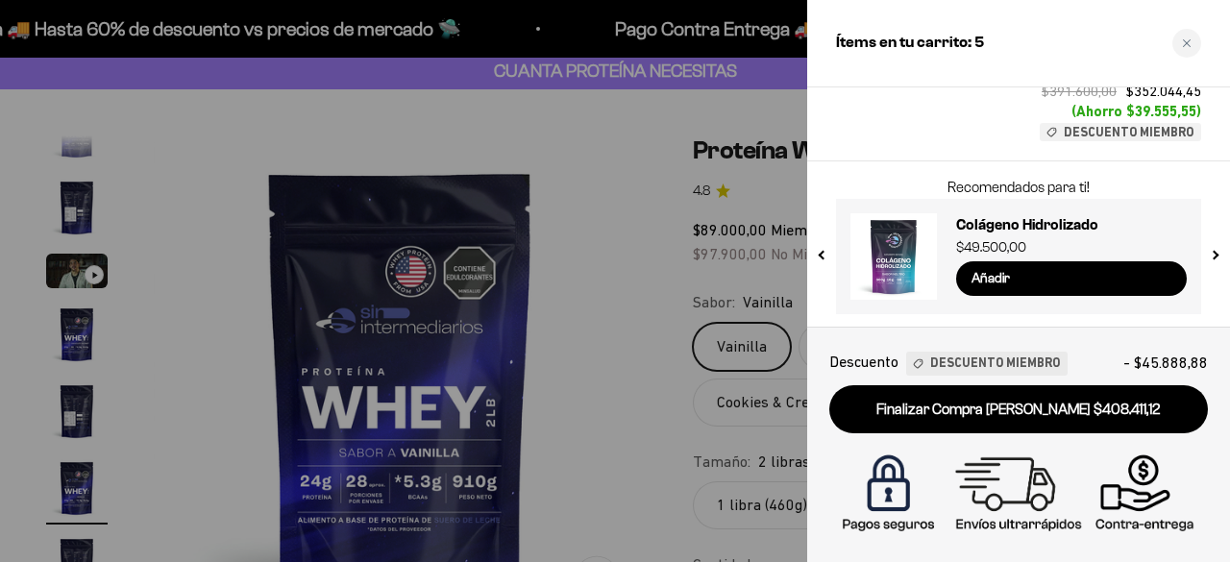
click at [1010, 120] on div "Decrease quantity 4 Increase quantity $391.600,00 $352.044,45 (Ahorro $39.555,5…" at bounding box center [1061, 77] width 281 height 127
click at [1193, 36] on div "Close cart" at bounding box center [1187, 43] width 29 height 29
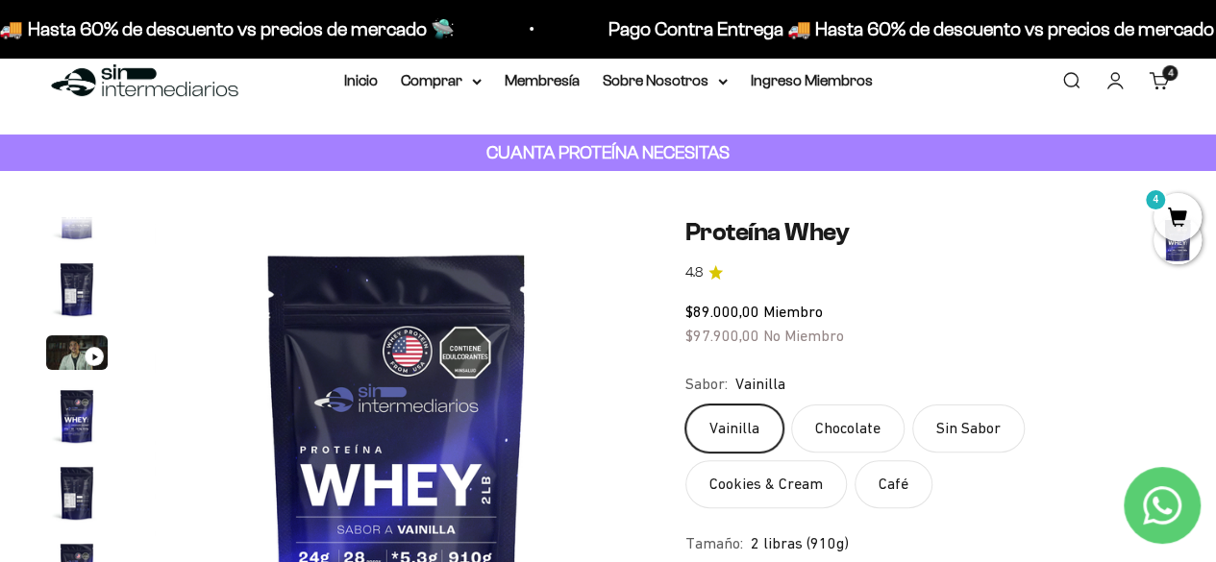
scroll to position [0, 0]
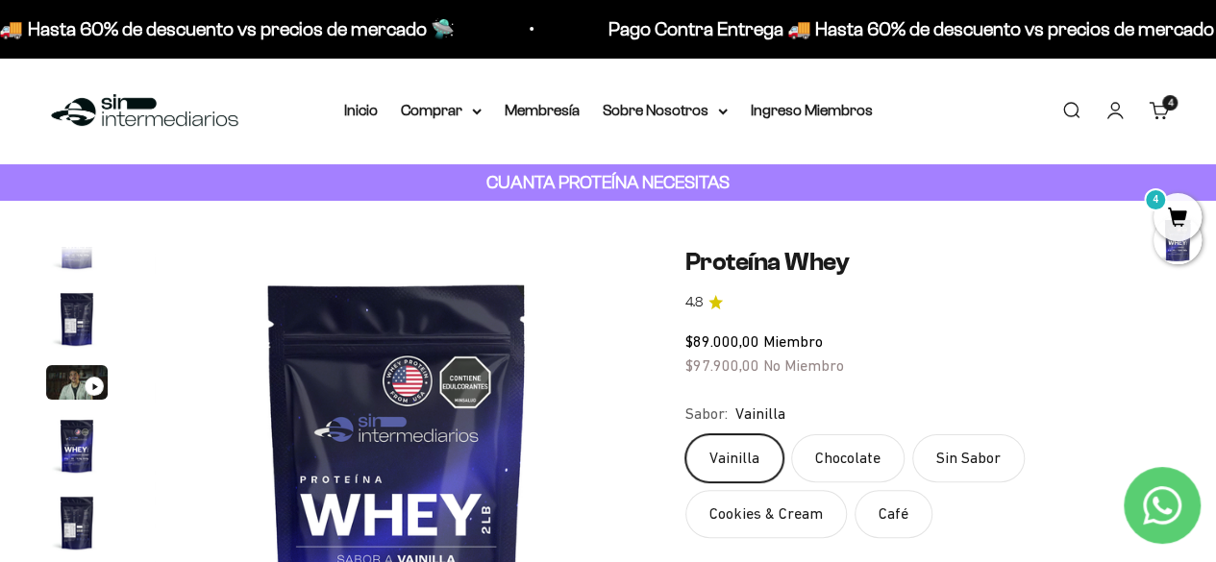
click at [1154, 105] on link "Carrito 4" at bounding box center [1159, 110] width 21 height 21
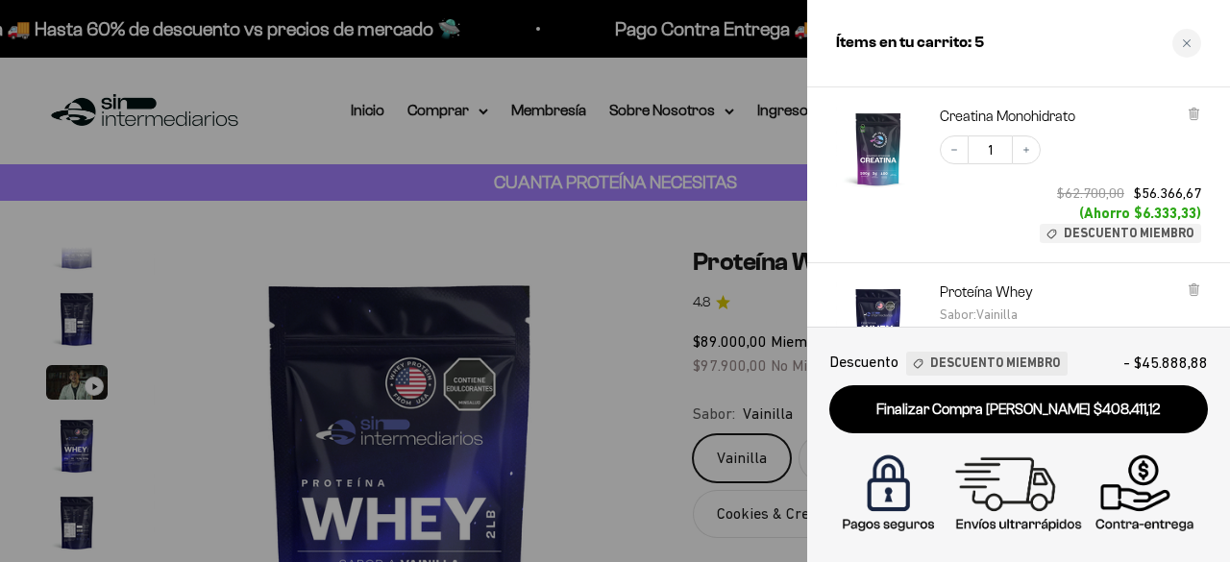
scroll to position [60, 0]
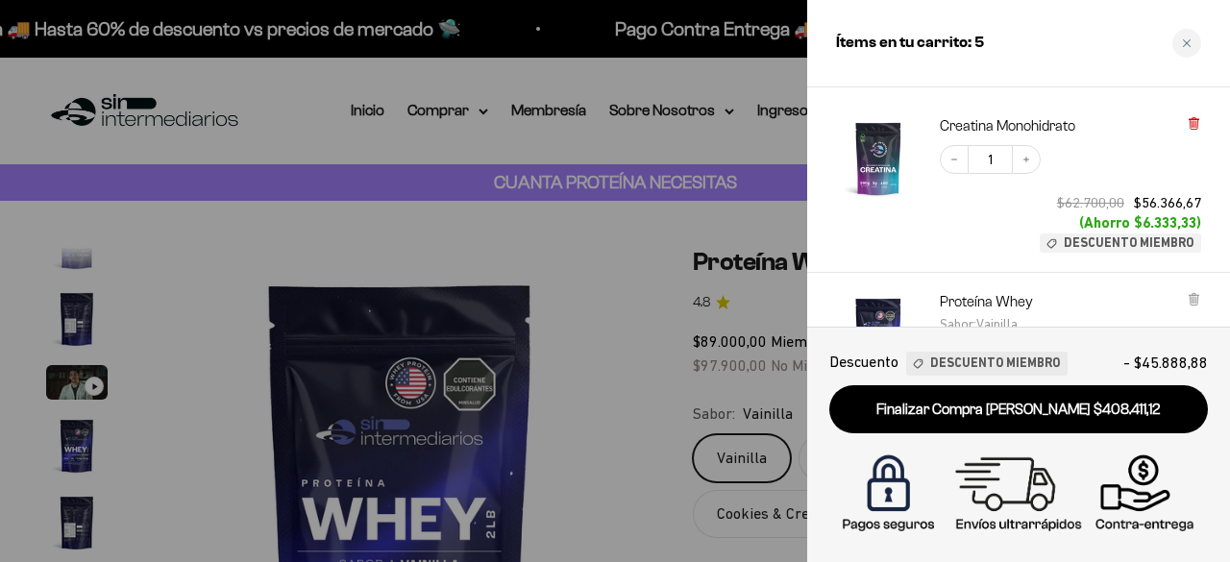
click at [1191, 126] on icon at bounding box center [1194, 124] width 8 height 10
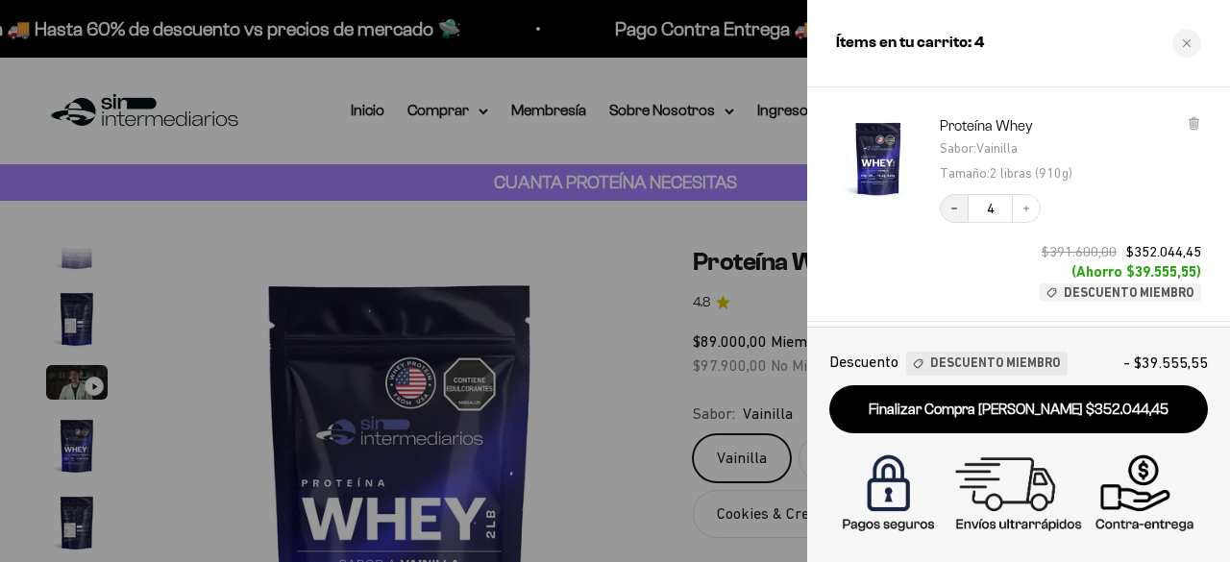
click at [954, 209] on icon "Decrease quantity" at bounding box center [955, 209] width 12 height 12
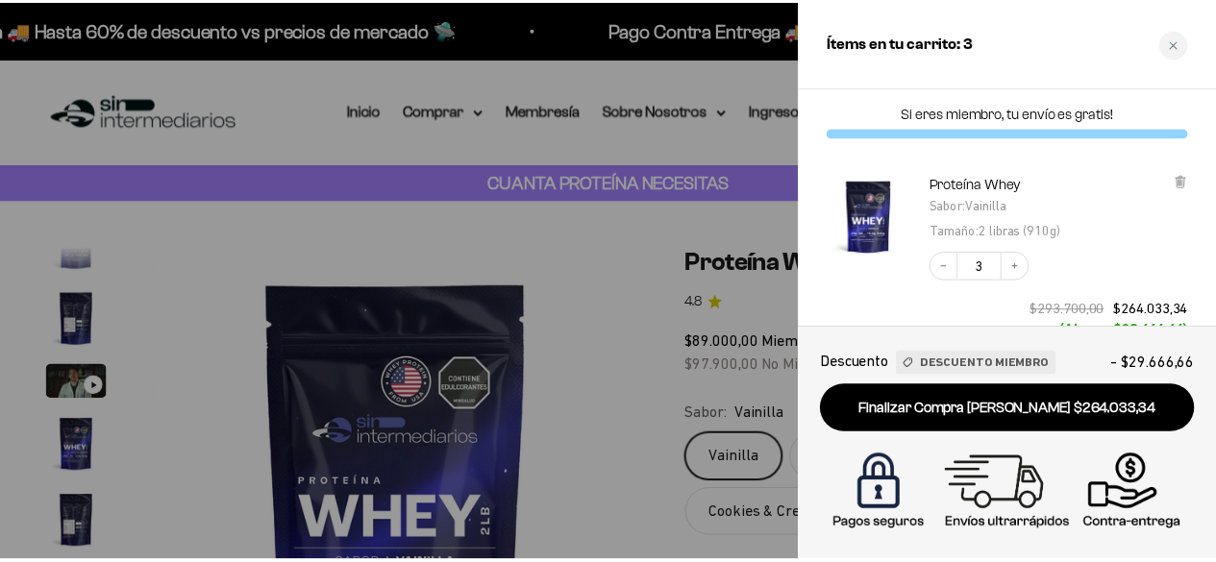
scroll to position [0, 0]
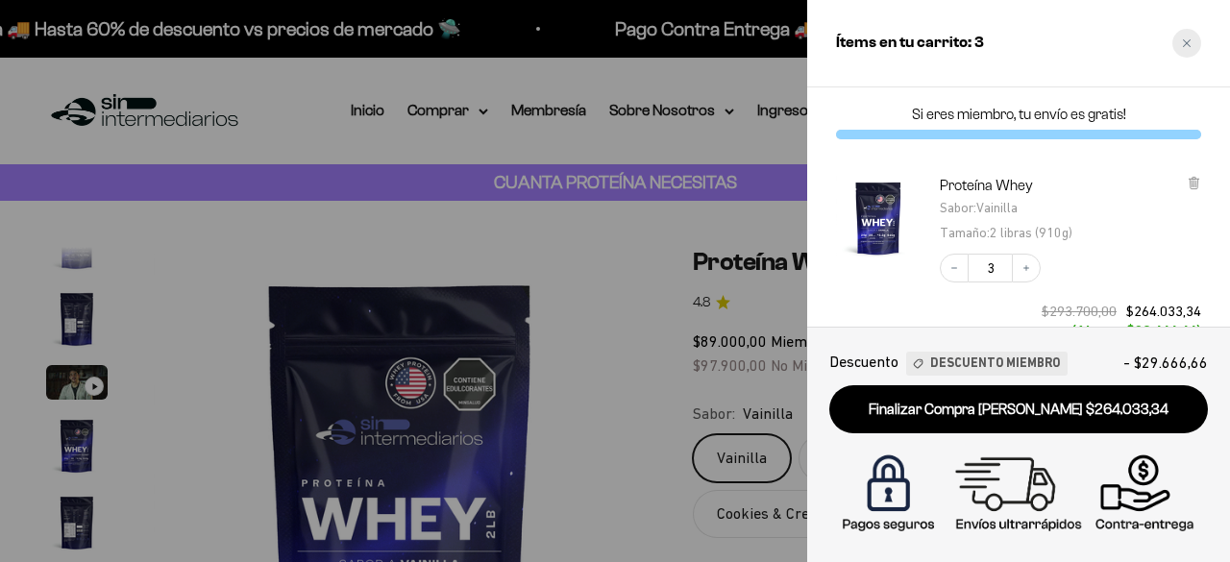
click at [1184, 37] on div "Close cart" at bounding box center [1187, 43] width 29 height 29
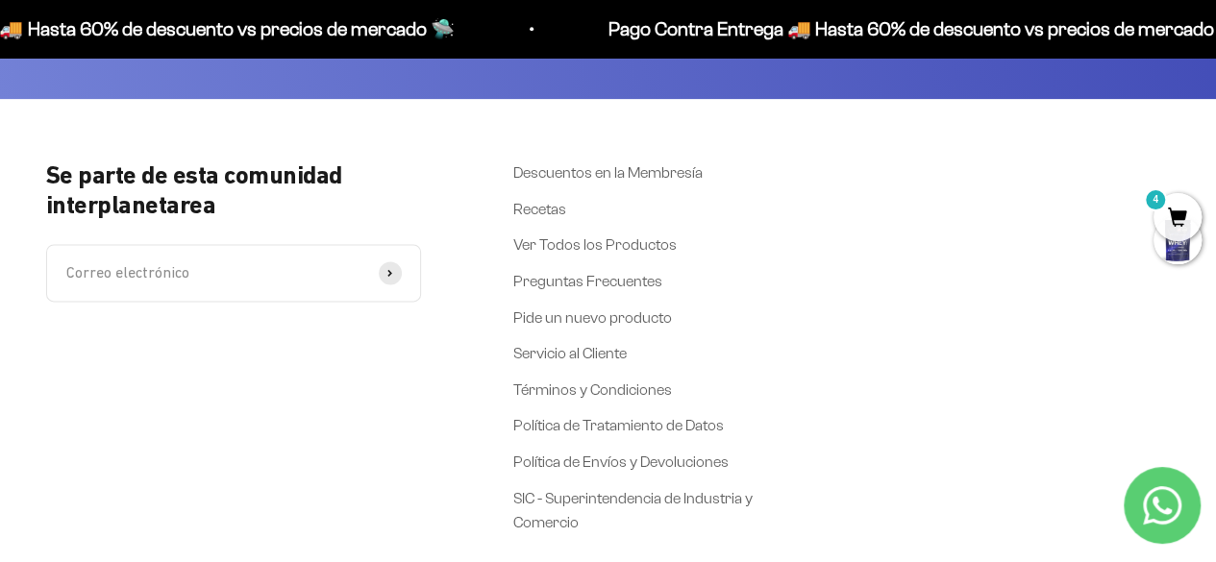
scroll to position [4774, 0]
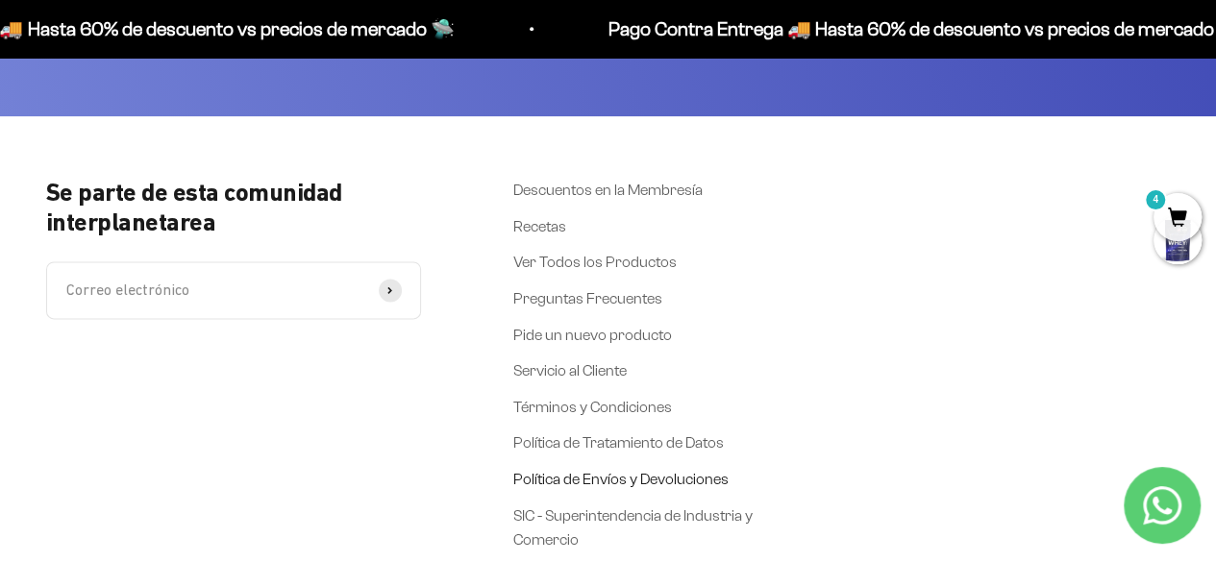
click at [698, 477] on link "Política de Envíos y Devoluciones" at bounding box center [620, 479] width 215 height 25
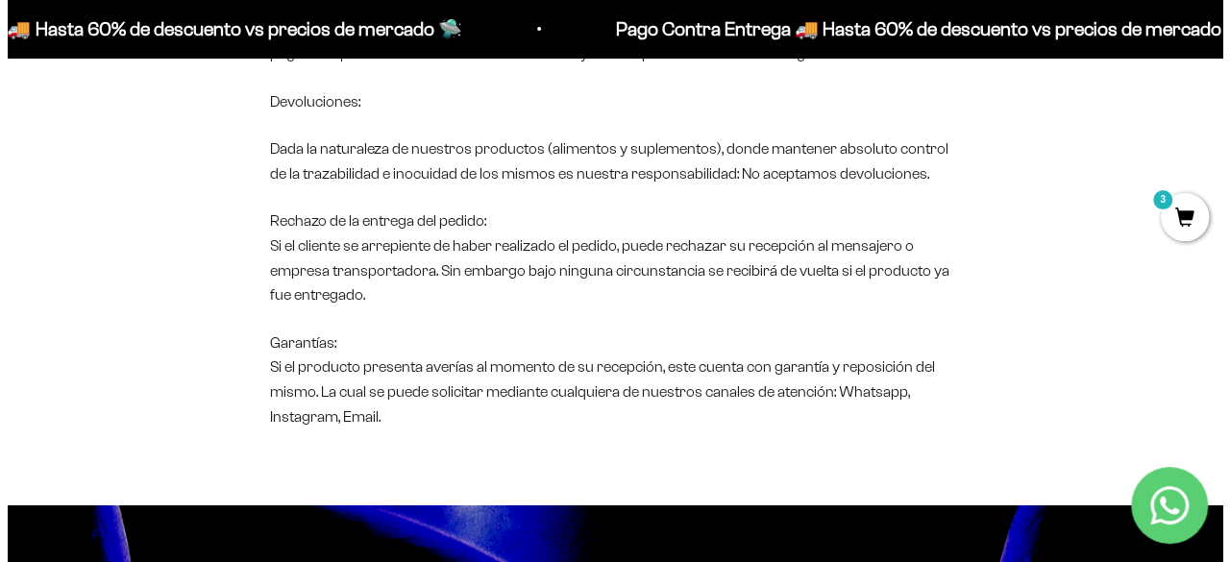
scroll to position [400, 0]
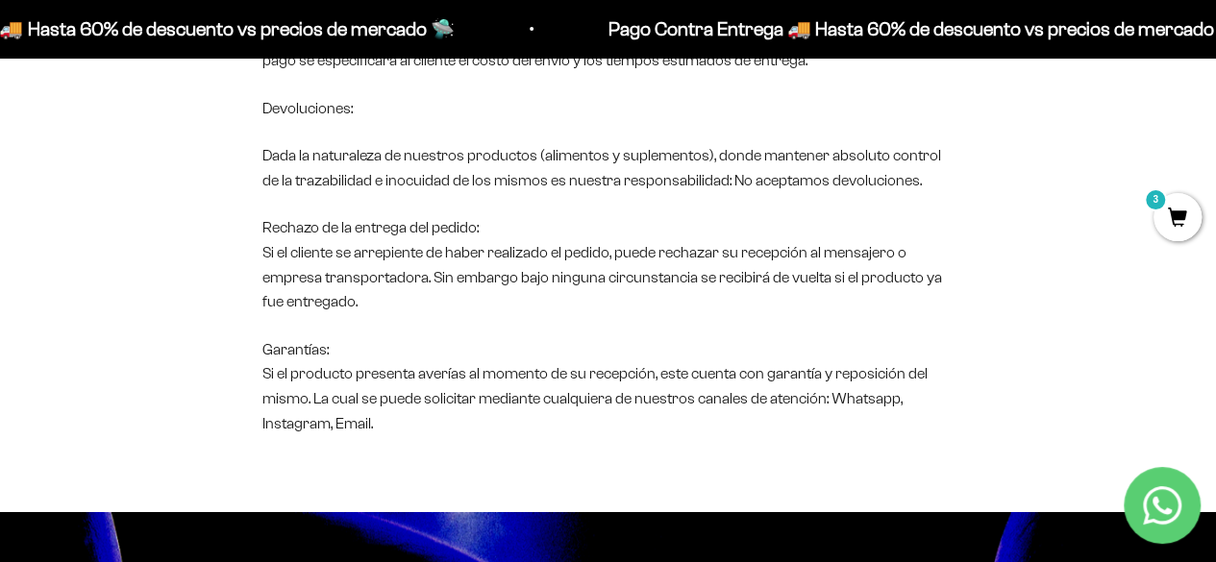
click at [1168, 214] on span "3" at bounding box center [1178, 217] width 48 height 48
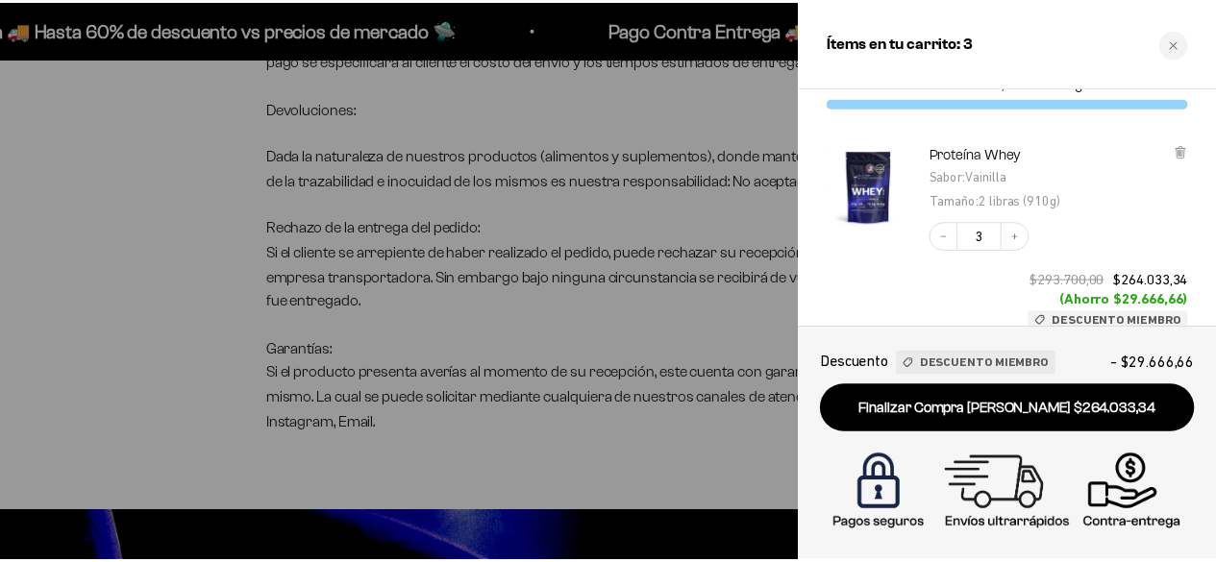
scroll to position [48, 0]
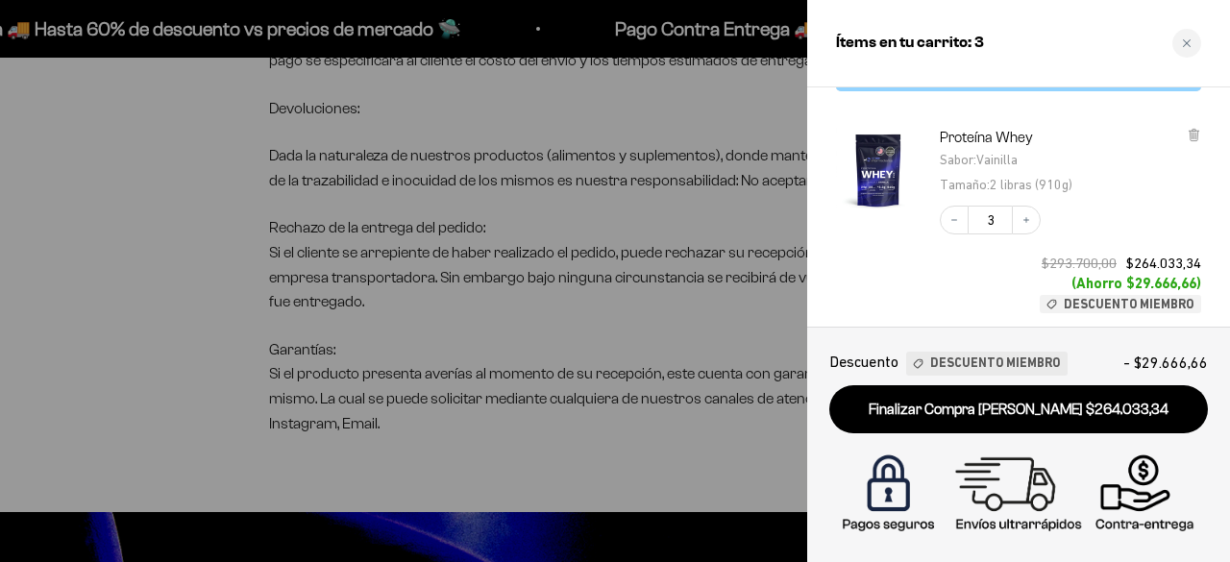
click at [715, 295] on div at bounding box center [615, 281] width 1230 height 562
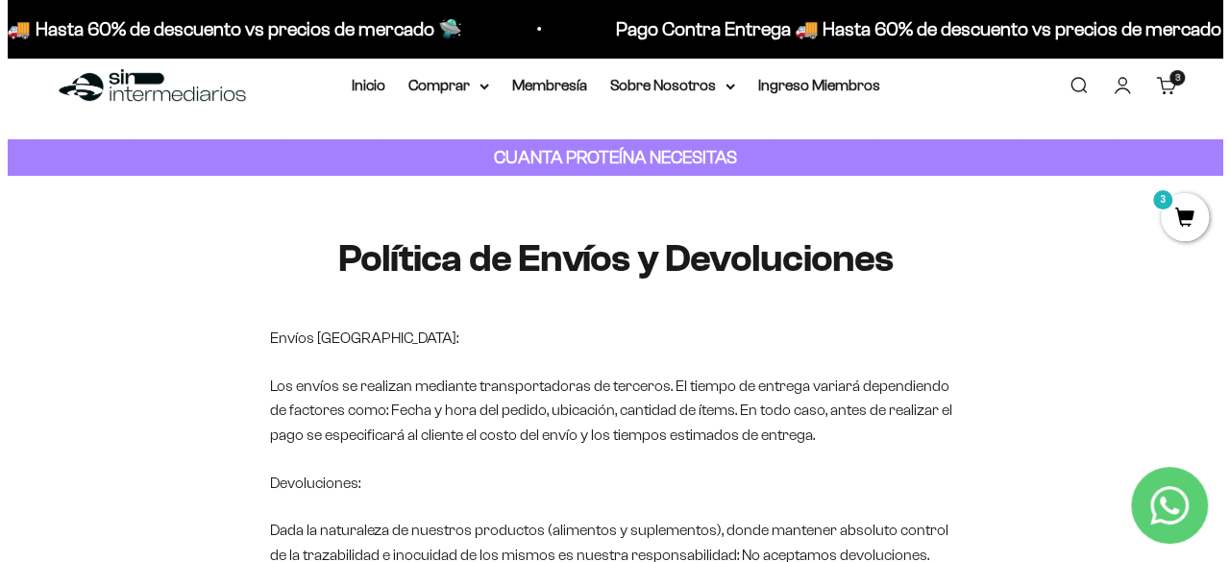
scroll to position [0, 0]
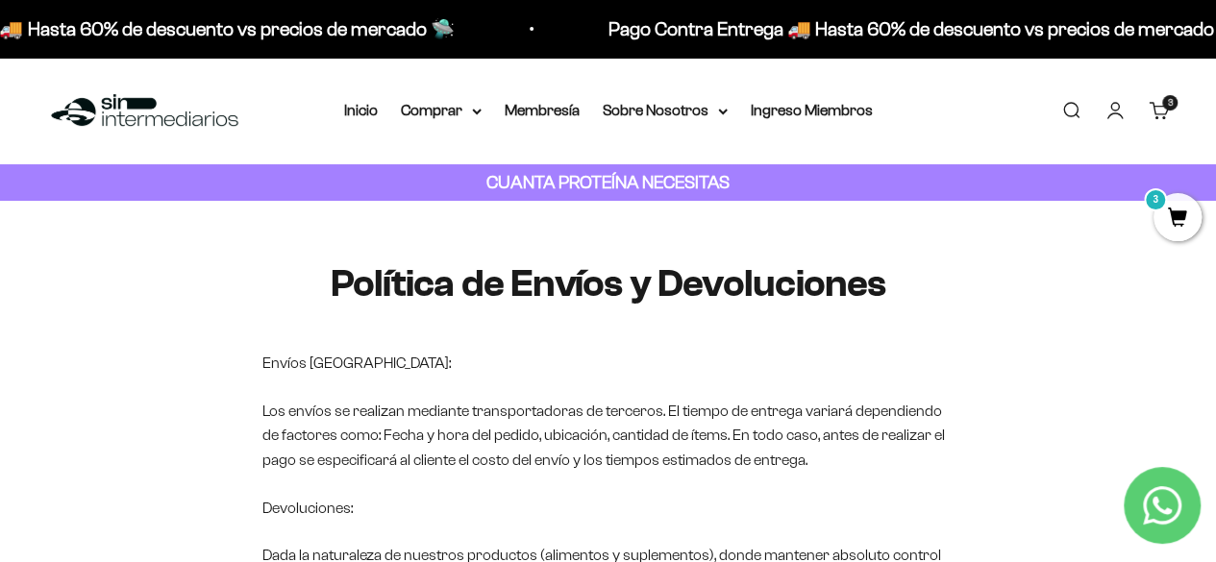
click at [861, 282] on h1 "Política de Envíos y Devoluciones" at bounding box center [608, 283] width 692 height 42
click at [919, 294] on h1 "Política de Envíos y Devoluciones" at bounding box center [608, 283] width 692 height 42
click at [1185, 215] on span "3" at bounding box center [1178, 217] width 48 height 48
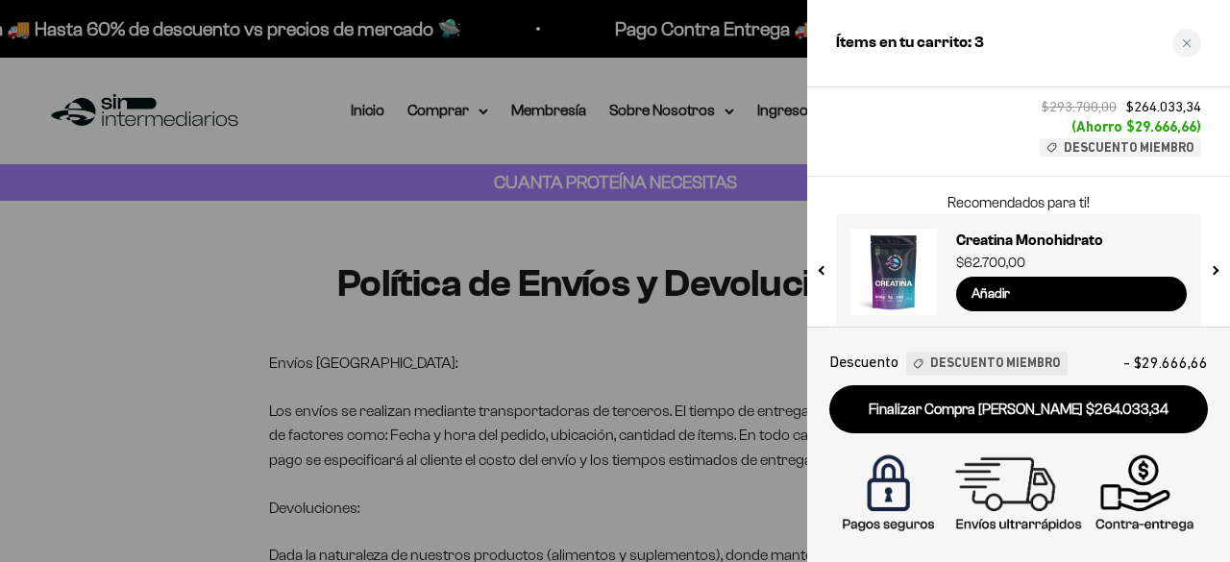
scroll to position [221, 0]
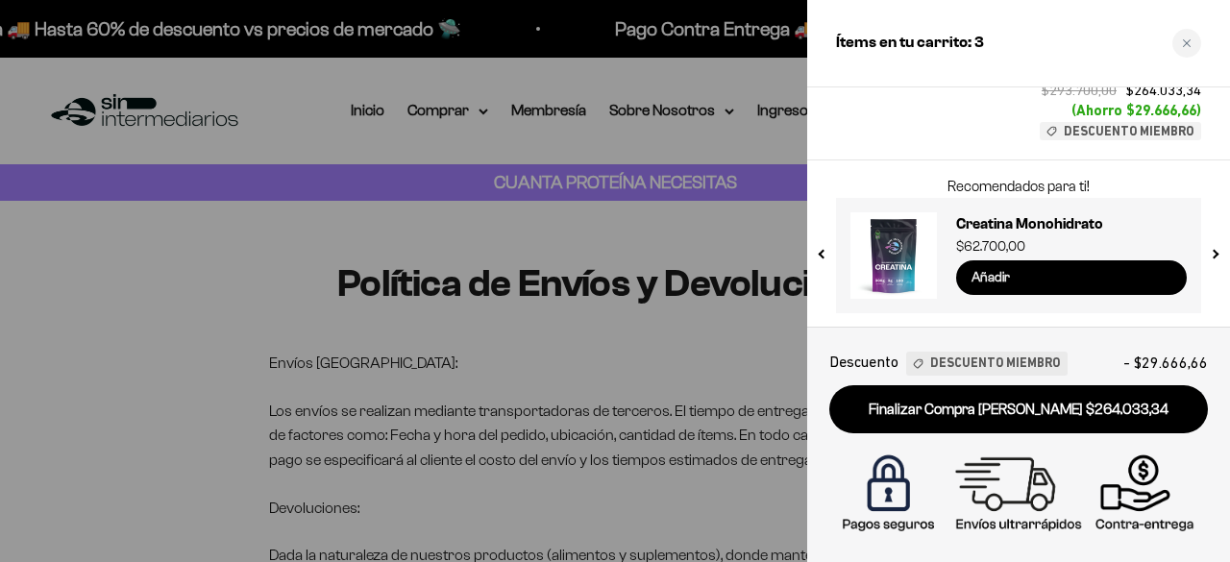
click at [1034, 274] on input "Añadir" at bounding box center [1071, 278] width 231 height 35
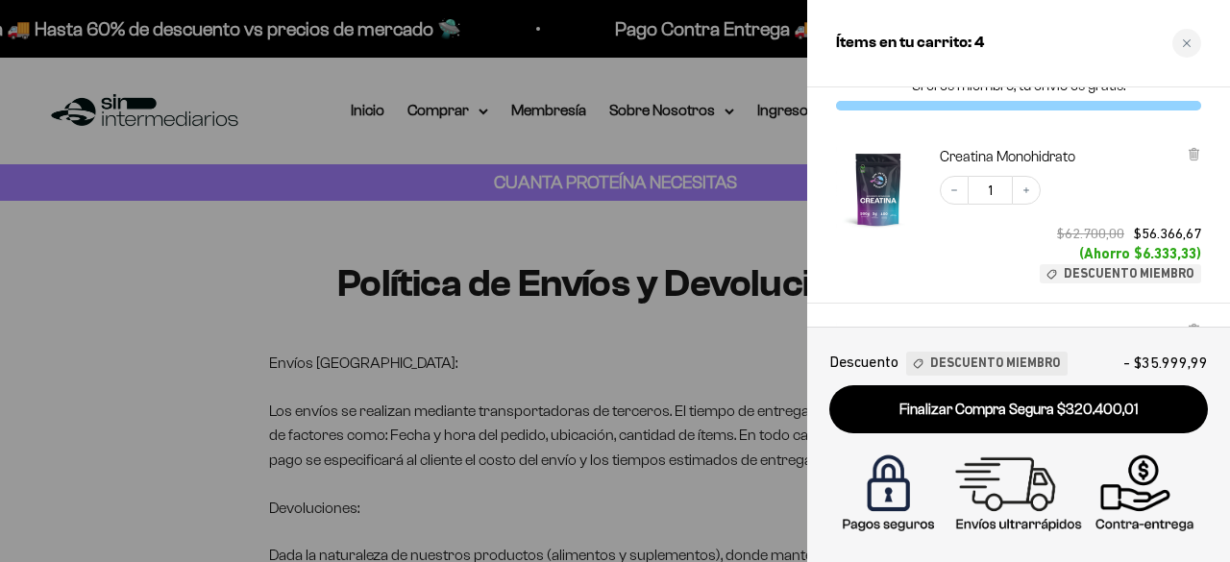
scroll to position [28, 0]
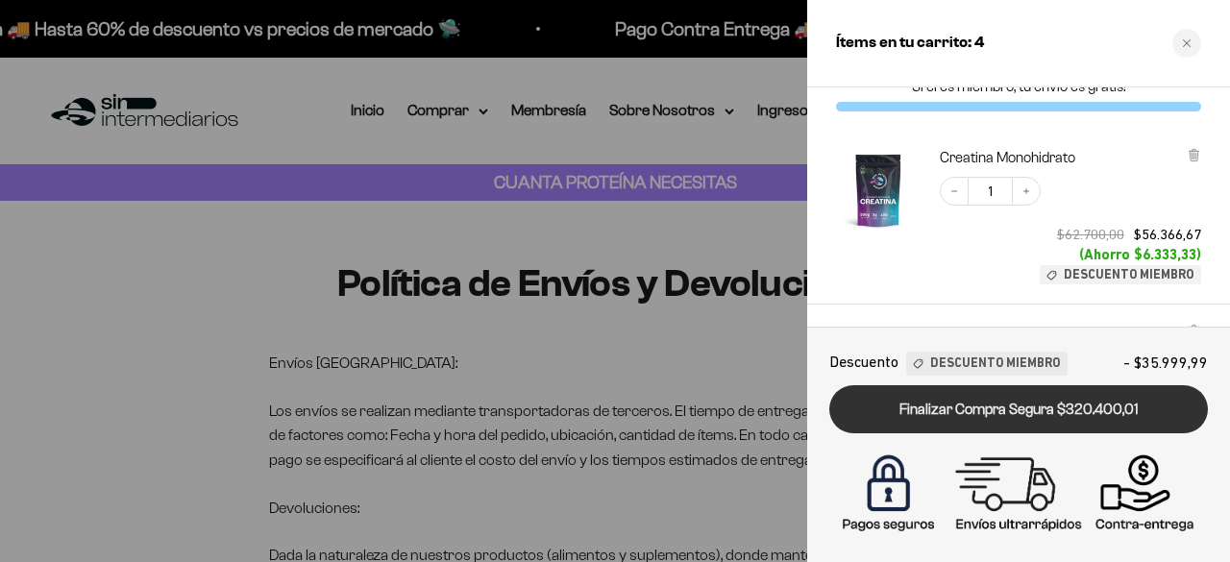
click at [1055, 414] on link "Finalizar Compra Segura $320.400,01" at bounding box center [1019, 409] width 379 height 49
